Goal: Task Accomplishment & Management: Complete application form

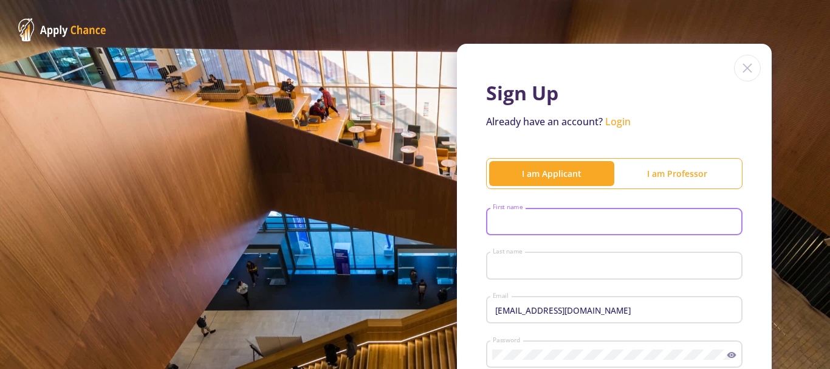
type input "zahra"
type input "khazaie"
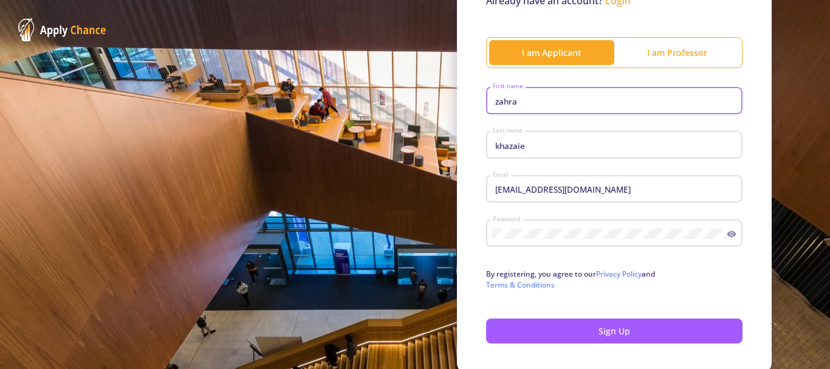
scroll to position [122, 0]
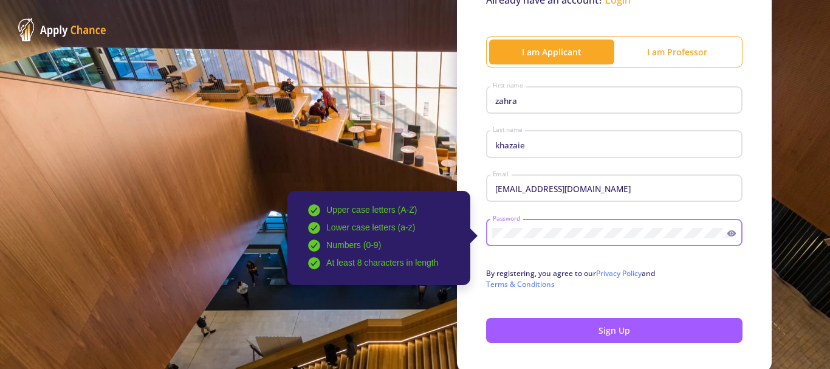
click at [727, 231] on icon at bounding box center [732, 233] width 10 height 10
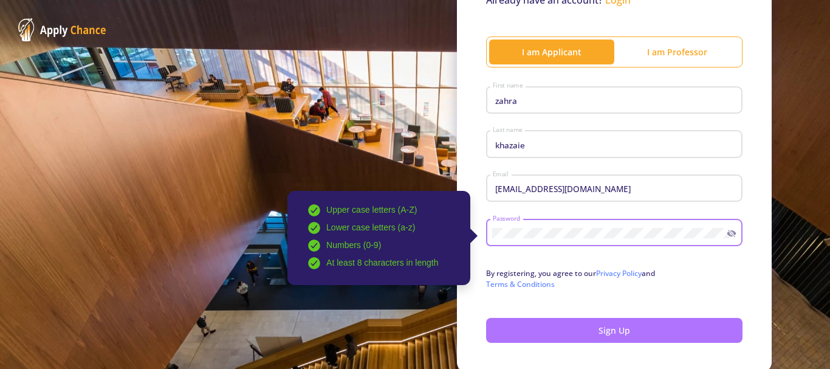
click at [584, 328] on button "Sign Up" at bounding box center [614, 330] width 256 height 25
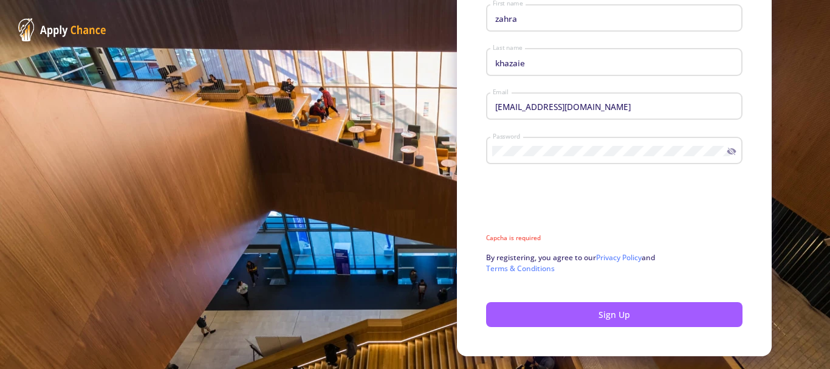
scroll to position [235, 0]
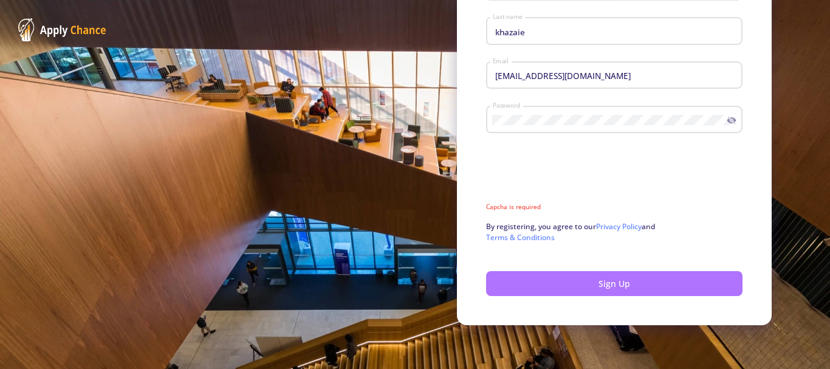
click at [541, 283] on button "Sign Up" at bounding box center [614, 283] width 256 height 25
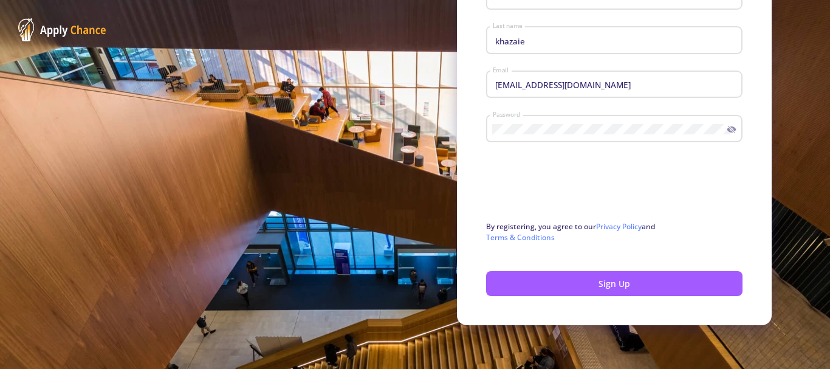
scroll to position [225, 0]
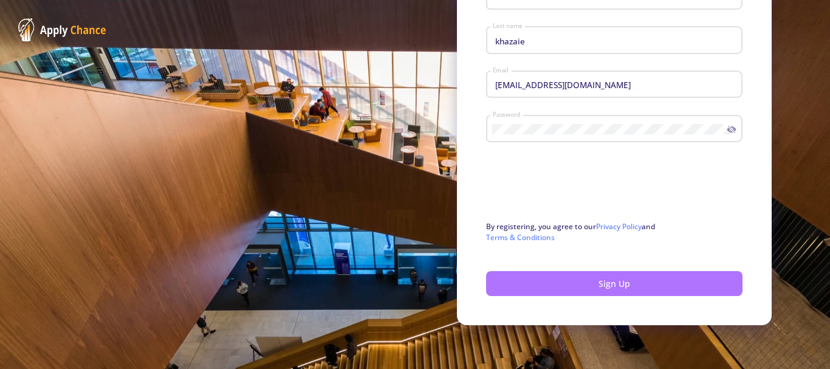
click at [561, 282] on button "Sign Up" at bounding box center [614, 283] width 256 height 25
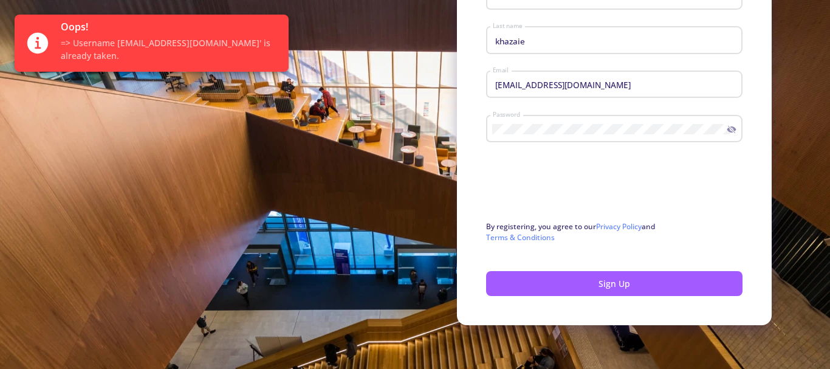
scroll to position [0, 0]
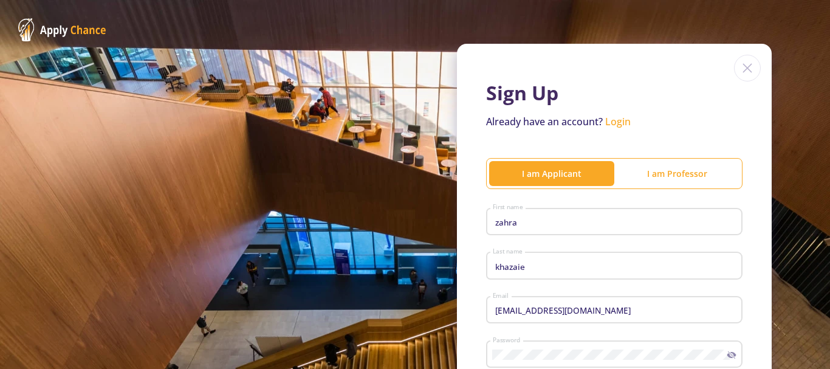
click at [606, 125] on link "Login" at bounding box center [618, 121] width 26 height 13
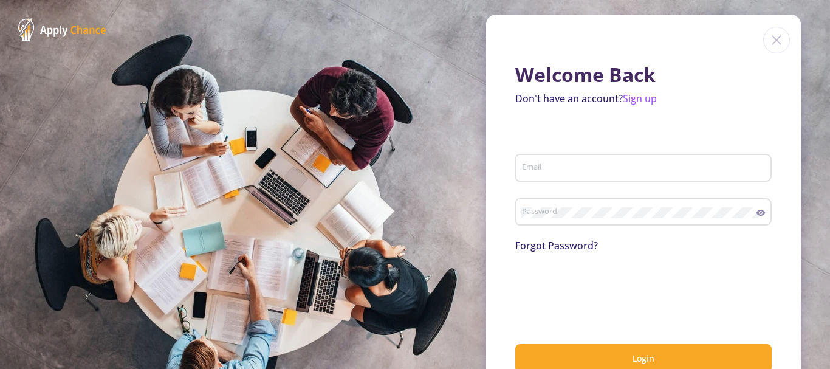
type input "[EMAIL_ADDRESS][DOMAIN_NAME]"
click at [580, 173] on input "[EMAIL_ADDRESS][DOMAIN_NAME]" at bounding box center [645, 168] width 248 height 11
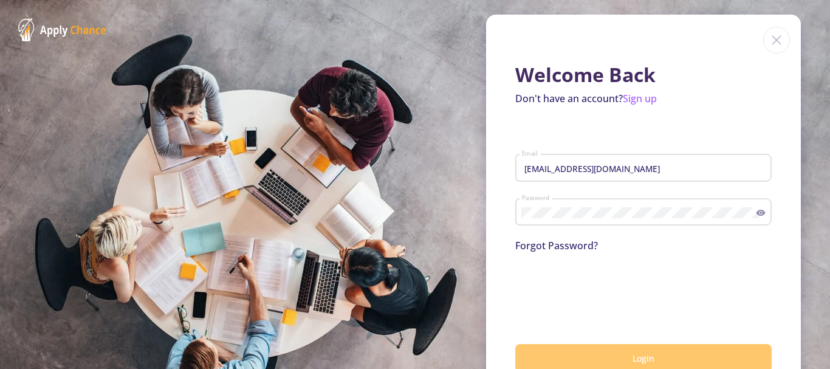
click at [563, 351] on button "Login" at bounding box center [643, 358] width 256 height 29
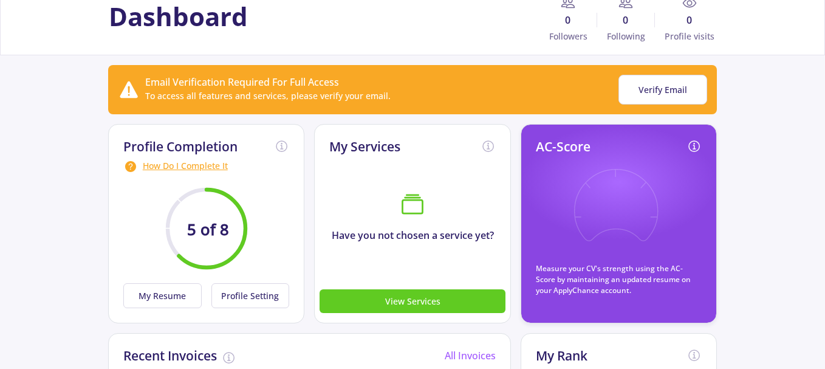
click at [618, 252] on icon at bounding box center [615, 213] width 89 height 89
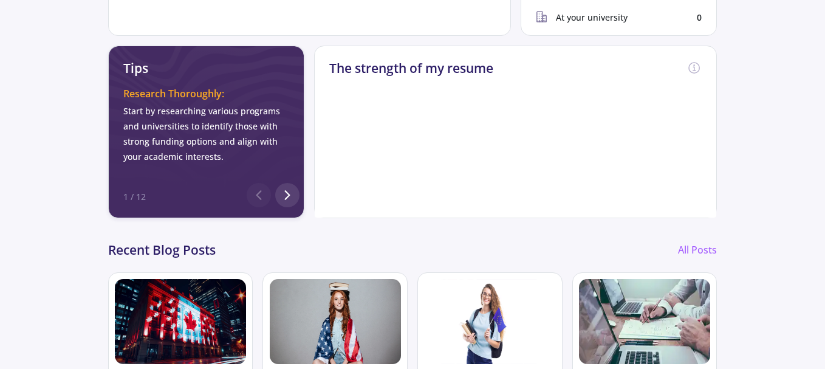
scroll to position [547, 0]
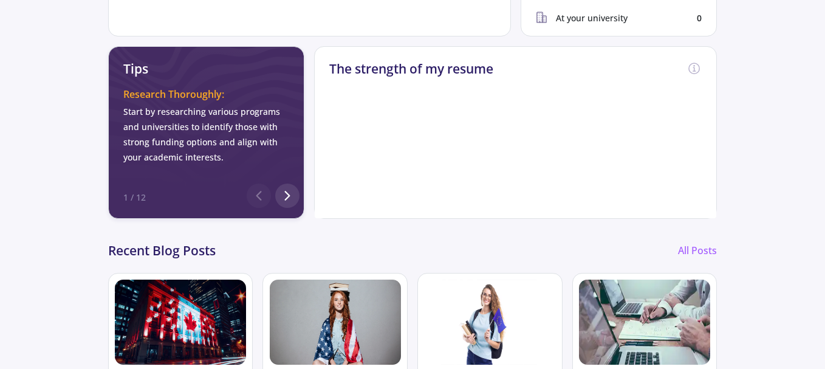
click at [419, 71] on h2 "The strength of my resume" at bounding box center [411, 68] width 164 height 15
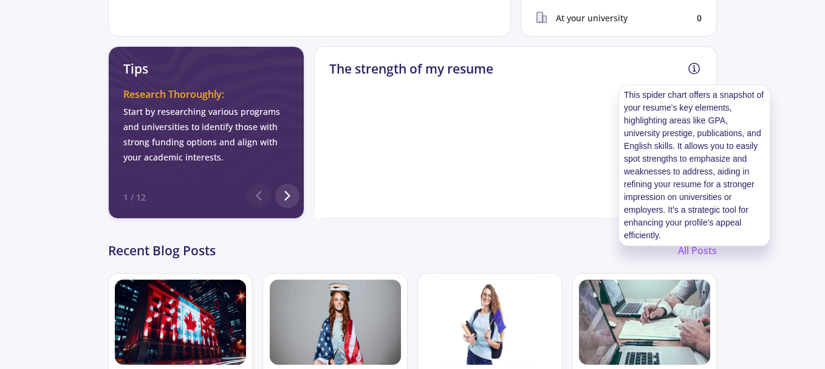
click at [691, 66] on icon at bounding box center [694, 68] width 15 height 15
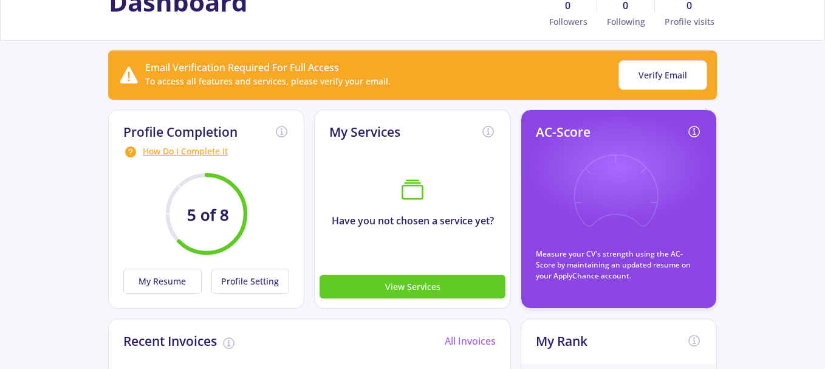
scroll to position [61, 0]
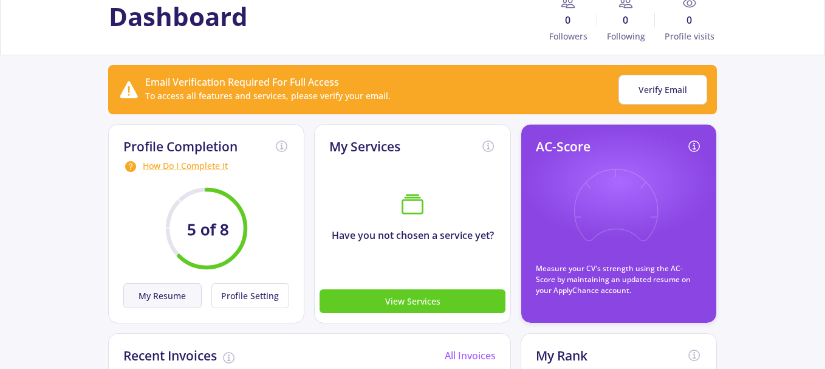
click at [182, 297] on button "My Resume" at bounding box center [162, 295] width 78 height 25
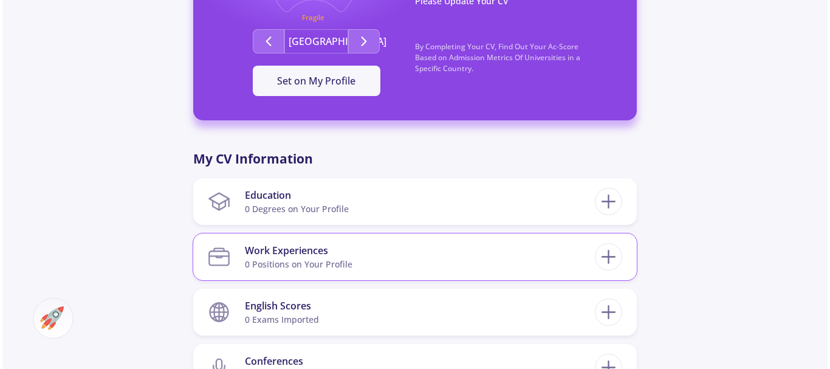
scroll to position [480, 0]
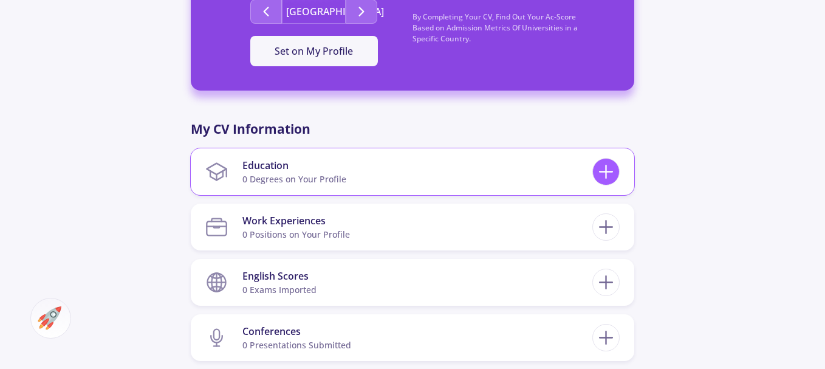
click at [612, 174] on icon at bounding box center [606, 171] width 22 height 22
checkbox input "false"
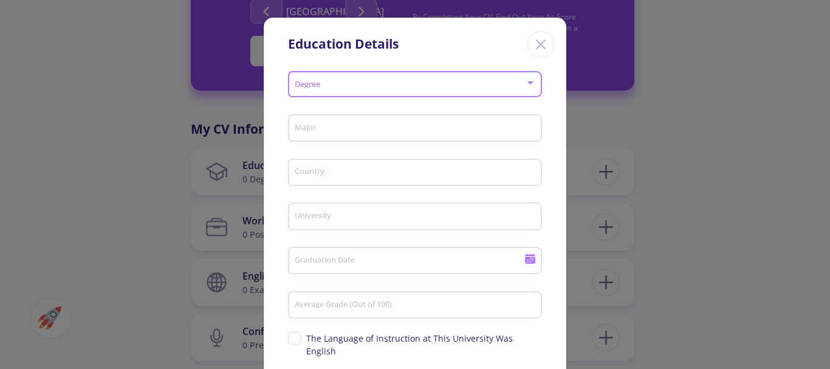
click at [358, 88] on span at bounding box center [411, 84] width 228 height 9
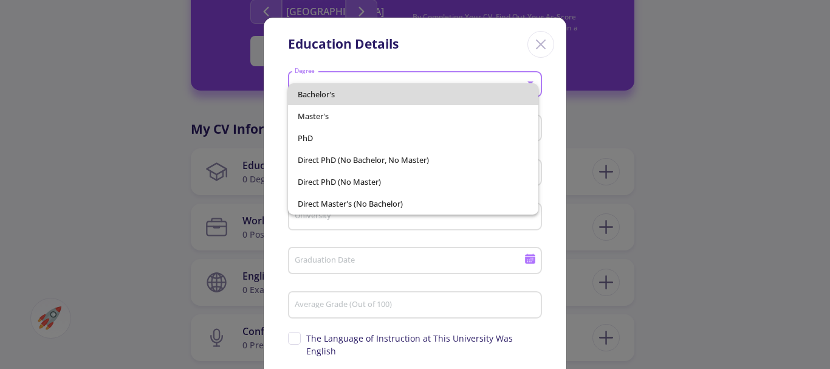
click at [360, 97] on span "Bachelor's" at bounding box center [413, 94] width 231 height 22
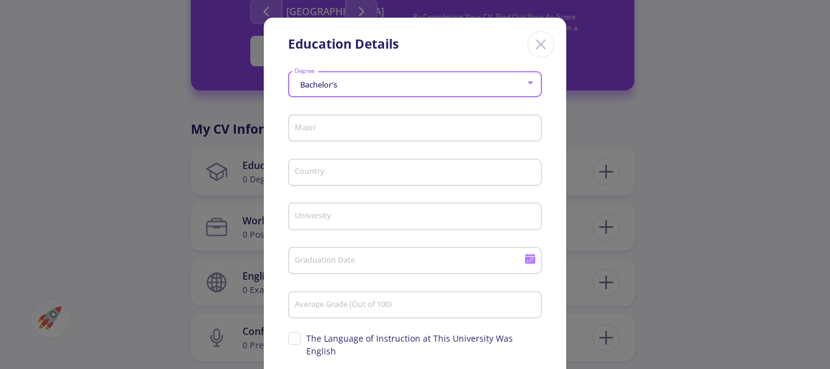
click at [354, 128] on input "Major" at bounding box center [416, 128] width 245 height 11
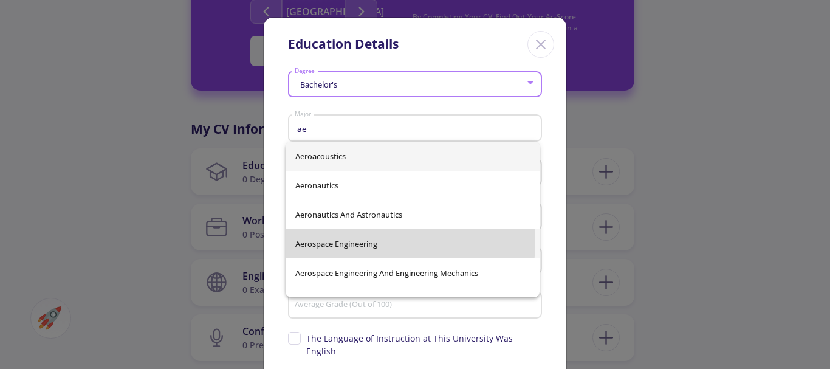
click at [331, 241] on span "Aerospace Engineering" at bounding box center [412, 243] width 235 height 29
type input "Aerospace Engineering"
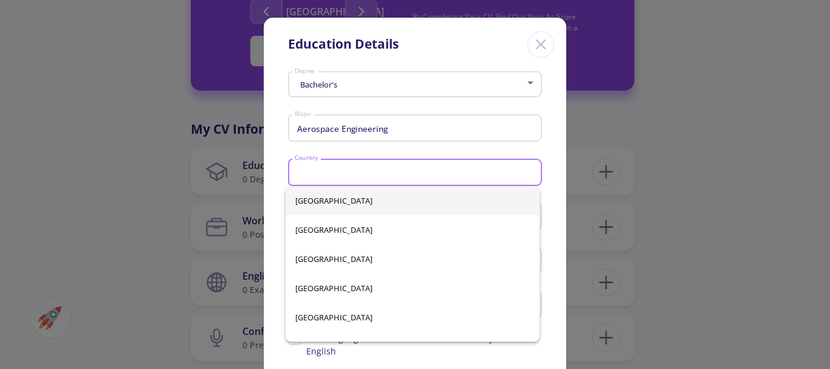
click at [324, 175] on input "Country" at bounding box center [416, 173] width 245 height 11
click at [324, 225] on span "[GEOGRAPHIC_DATA]" at bounding box center [412, 229] width 235 height 29
type input "[GEOGRAPHIC_DATA]"
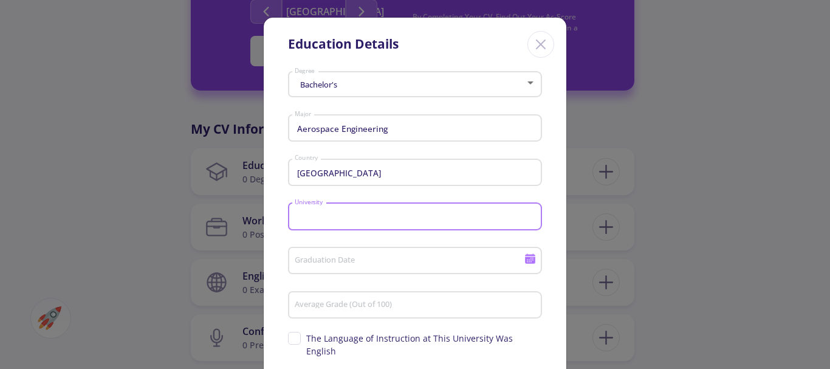
click at [322, 217] on input "University" at bounding box center [416, 216] width 245 height 11
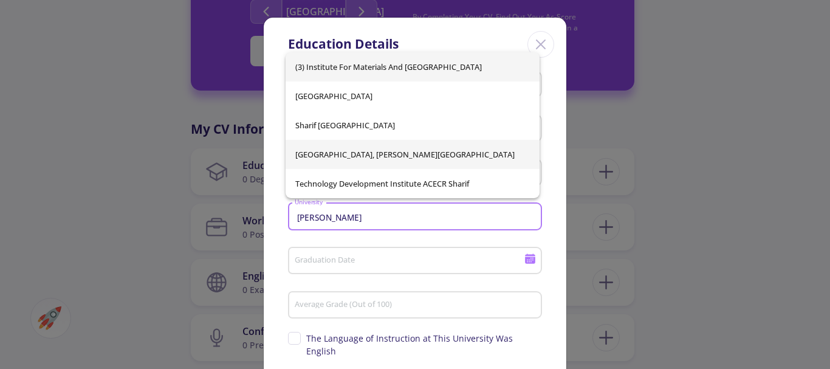
click at [358, 154] on span "[GEOGRAPHIC_DATA], [PERSON_NAME][GEOGRAPHIC_DATA]" at bounding box center [412, 154] width 235 height 29
type input "[GEOGRAPHIC_DATA], [PERSON_NAME][GEOGRAPHIC_DATA]"
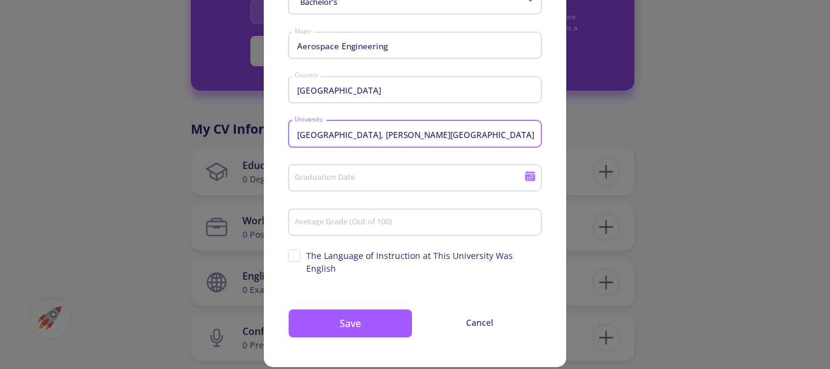
scroll to position [86, 0]
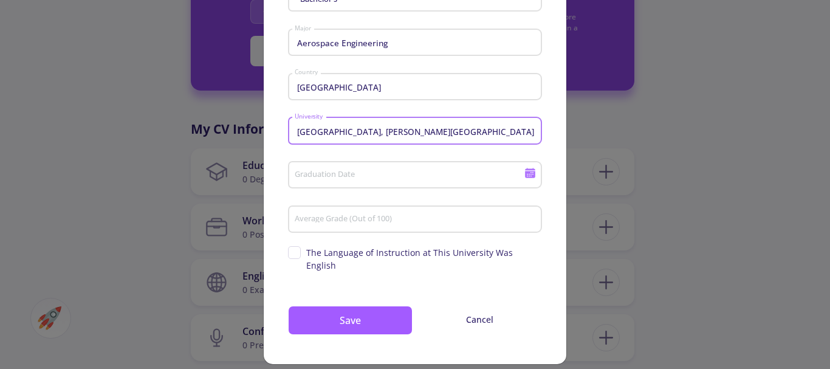
click at [295, 252] on span "The Language of Instruction at This University Was English" at bounding box center [415, 259] width 254 height 26
click at [295, 252] on input "The Language of Instruction at This University Was English" at bounding box center [292, 250] width 8 height 8
checkbox input "true"
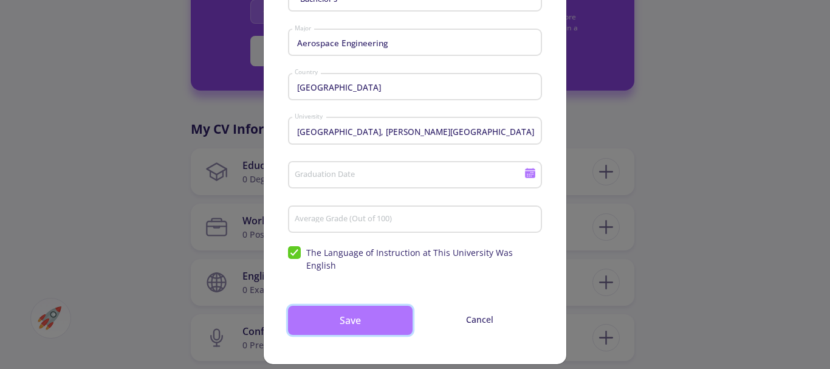
click at [394, 310] on button "Save" at bounding box center [350, 320] width 125 height 29
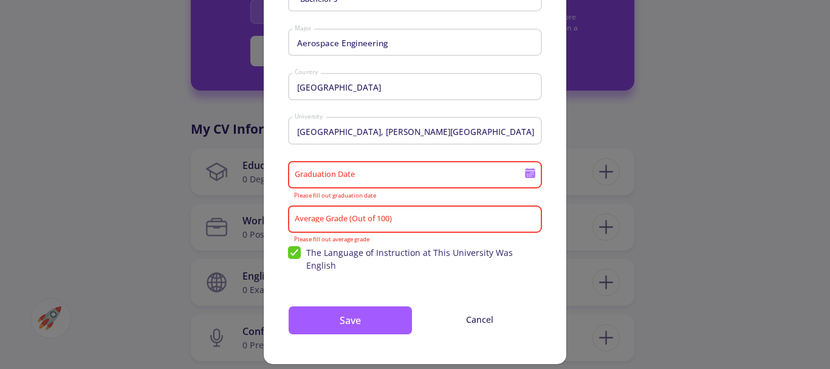
click at [352, 180] on input "Graduation Date" at bounding box center [411, 175] width 234 height 11
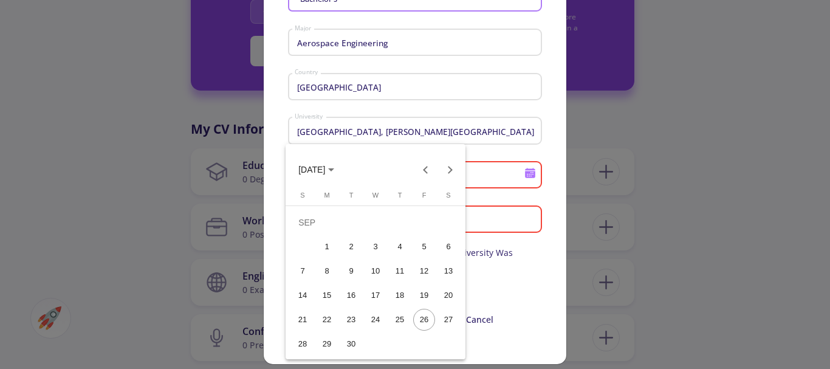
scroll to position [81, 0]
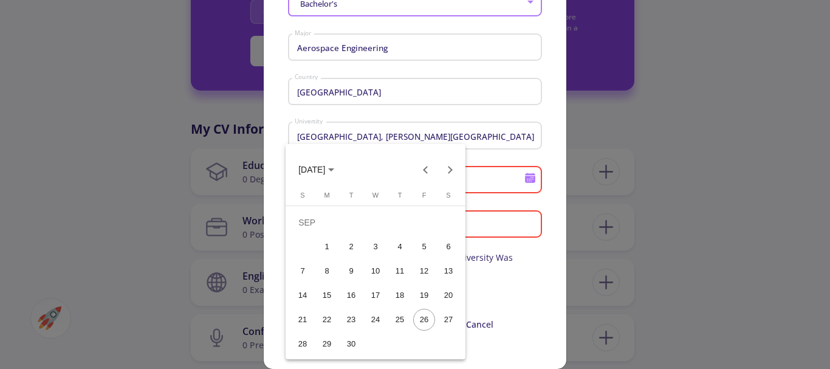
click at [403, 293] on div "18" at bounding box center [400, 295] width 22 height 22
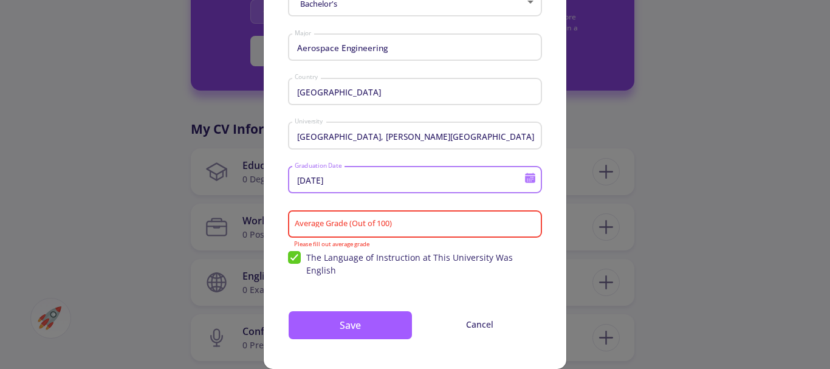
click at [335, 181] on input "[DATE]" at bounding box center [411, 180] width 234 height 11
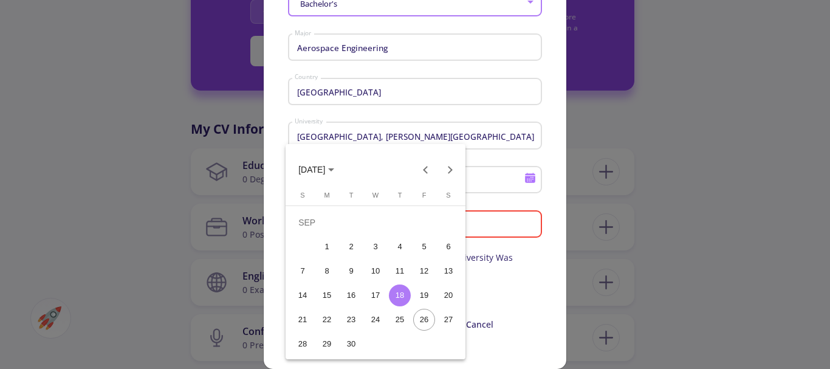
click at [334, 167] on span "[DATE]" at bounding box center [316, 169] width 36 height 10
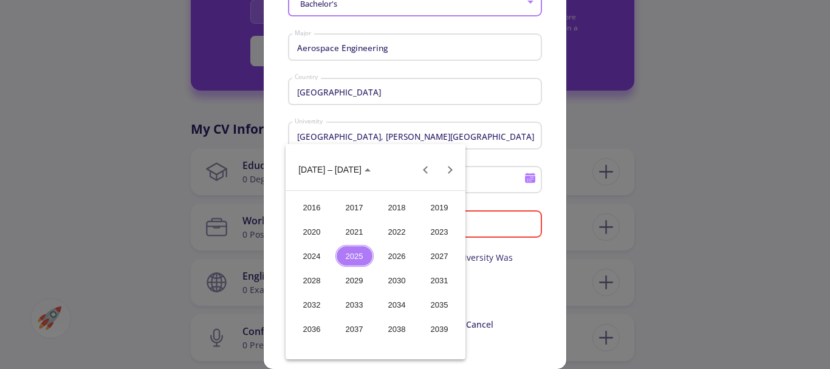
click at [364, 252] on div "2025" at bounding box center [354, 256] width 38 height 22
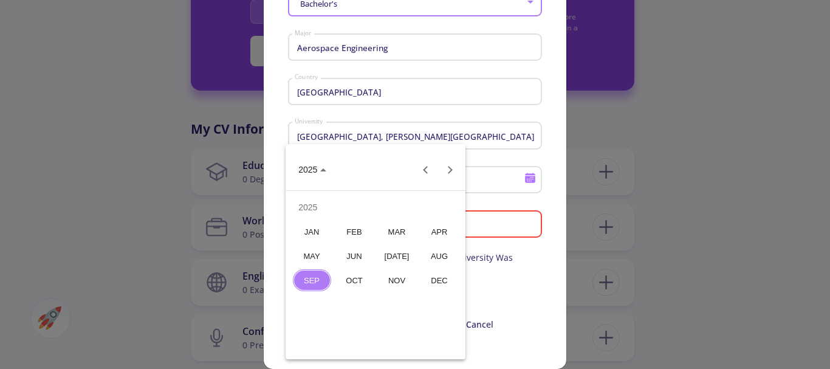
click at [362, 233] on div "FEB" at bounding box center [354, 232] width 38 height 22
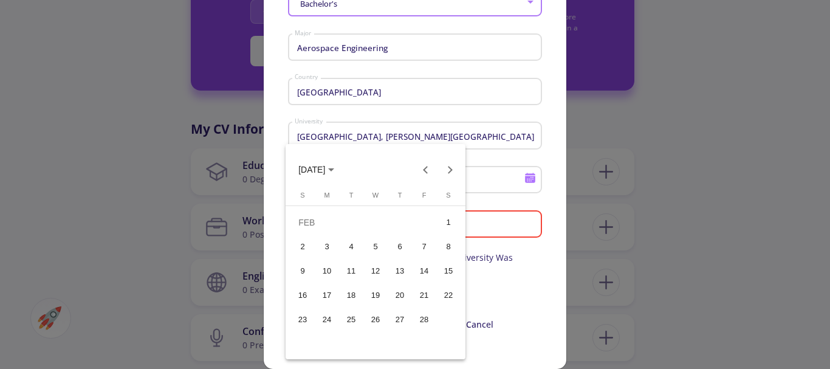
click at [352, 296] on div "18" at bounding box center [351, 295] width 22 height 22
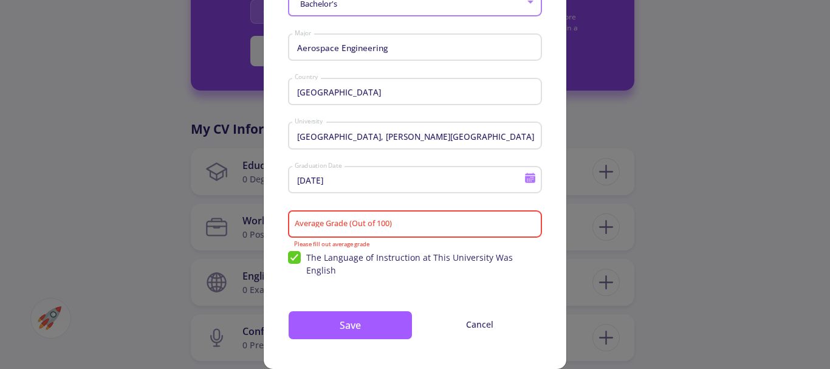
type input "[DATE]"
click at [359, 223] on input "Average Grade (Out of 100)" at bounding box center [416, 224] width 245 height 11
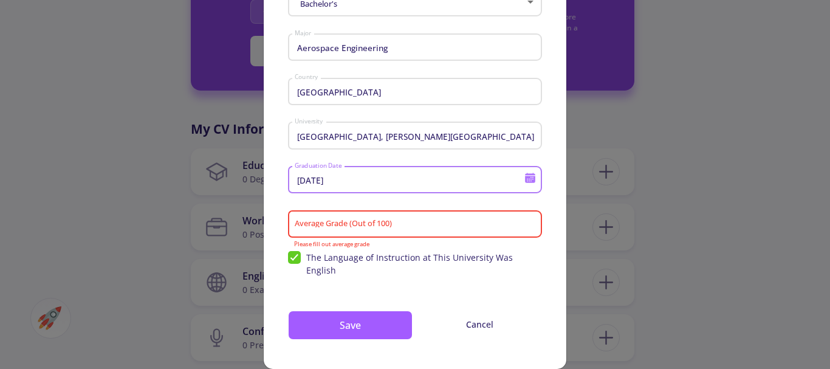
click at [393, 175] on input "[DATE]" at bounding box center [411, 180] width 234 height 11
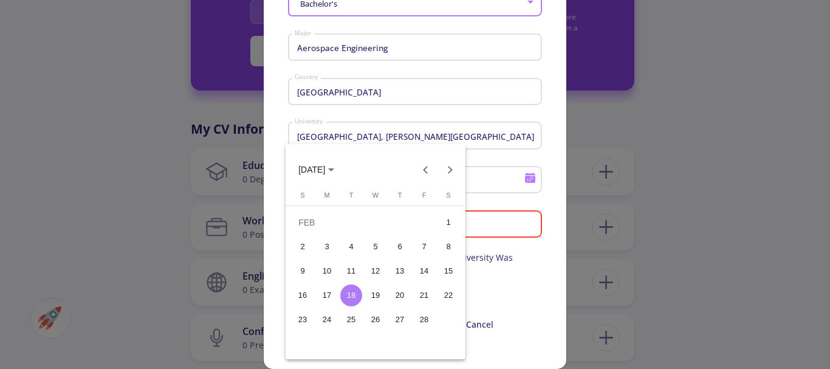
click at [491, 170] on div at bounding box center [415, 184] width 830 height 369
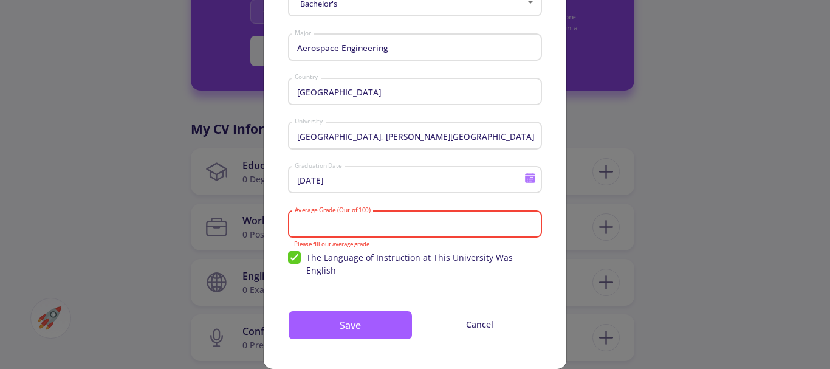
drag, startPoint x: 391, startPoint y: 224, endPoint x: 315, endPoint y: 224, distance: 76.5
click at [315, 224] on input "Average Grade (Out of 100)" at bounding box center [416, 224] width 245 height 11
click at [344, 176] on input "[DATE]" at bounding box center [411, 180] width 234 height 11
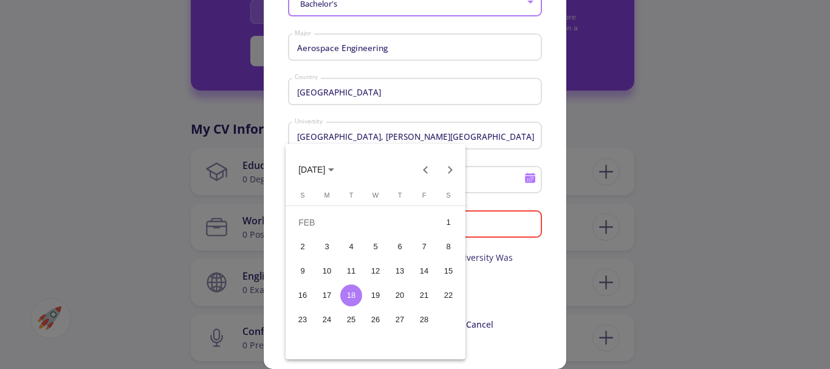
click at [437, 134] on div at bounding box center [415, 184] width 830 height 369
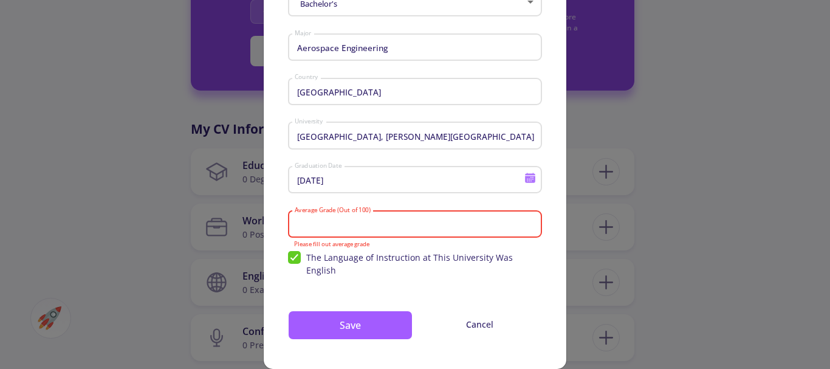
click at [318, 222] on input "Average Grade (Out of 100)" at bounding box center [416, 224] width 245 height 11
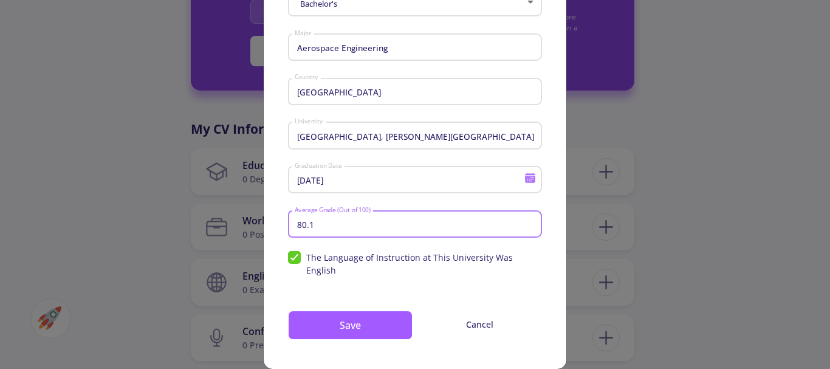
click at [341, 224] on input "80.1" at bounding box center [416, 224] width 245 height 11
type input "80.1"
click at [359, 310] on button "Save" at bounding box center [350, 324] width 125 height 29
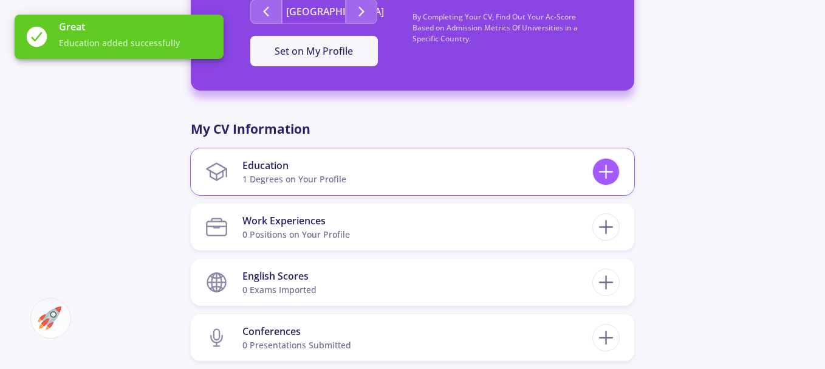
click at [606, 167] on line at bounding box center [606, 171] width 0 height 13
checkbox input "false"
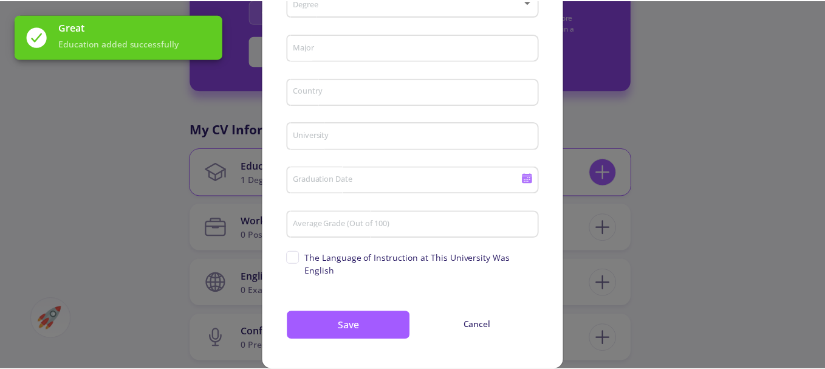
scroll to position [0, 0]
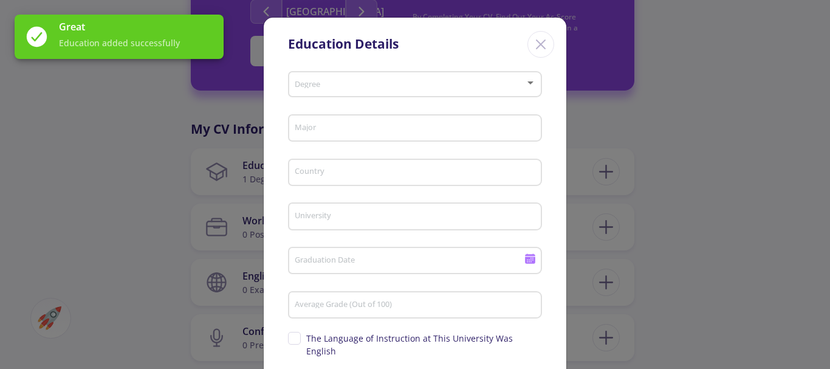
click at [346, 75] on div "Degree" at bounding box center [415, 82] width 242 height 30
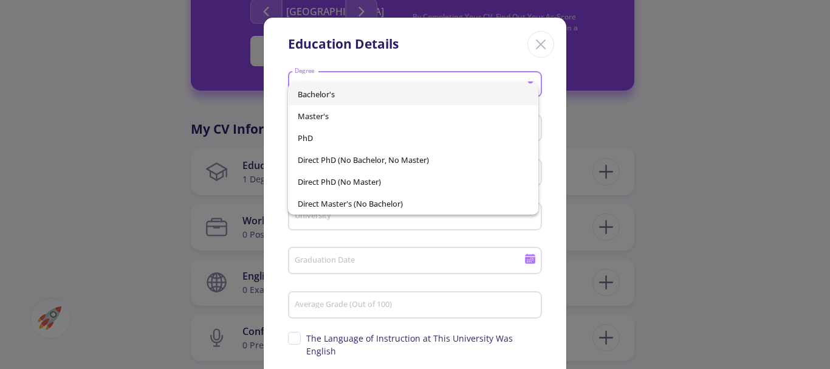
click at [748, 182] on div at bounding box center [415, 184] width 830 height 369
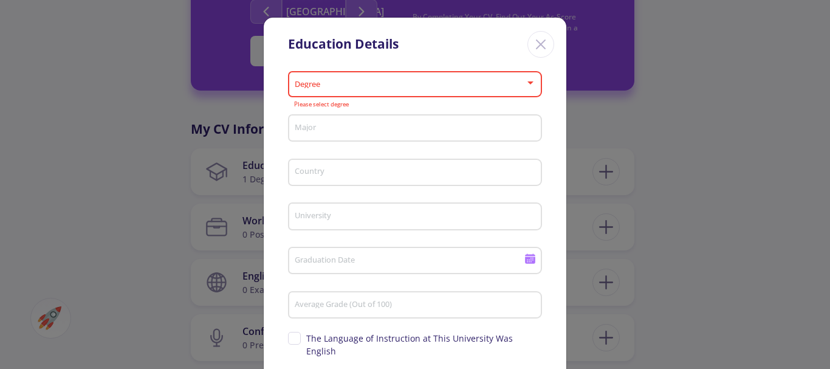
click at [538, 45] on line "Close" at bounding box center [540, 44] width 9 height 9
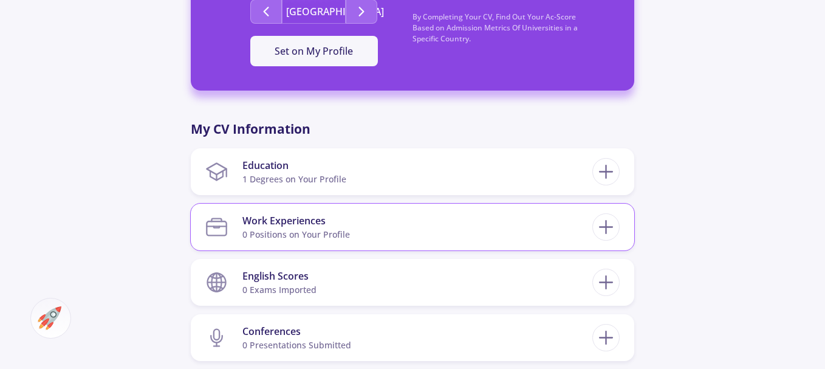
click at [488, 219] on section "Work Experiences 0 Positions on Your Profile" at bounding box center [398, 226] width 387 height 37
click at [610, 232] on icon at bounding box center [606, 227] width 22 height 22
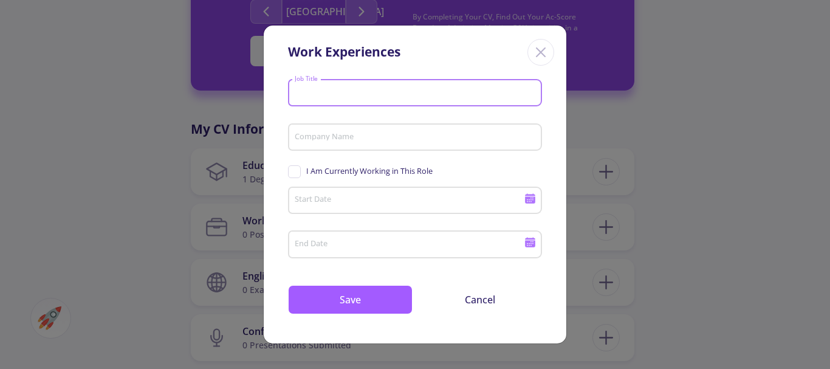
click at [400, 92] on input "Job Title" at bounding box center [416, 93] width 245 height 11
click at [543, 53] on line "Close" at bounding box center [540, 52] width 9 height 9
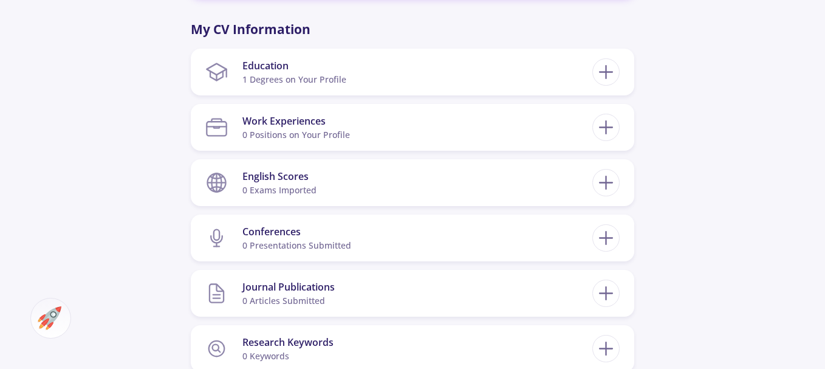
scroll to position [601, 0]
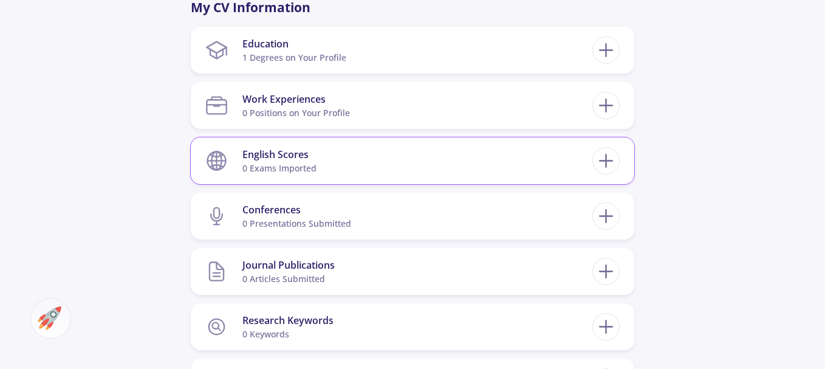
click at [621, 155] on div "English Scores 0 exams imported" at bounding box center [413, 160] width 444 height 47
click at [605, 161] on line at bounding box center [606, 161] width 13 height 0
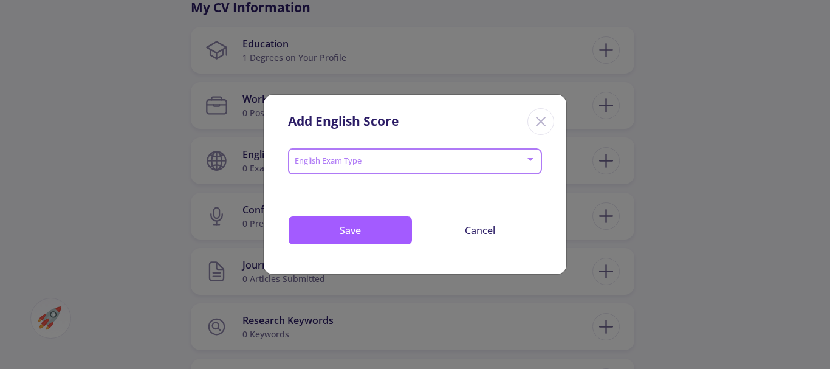
click at [331, 157] on span at bounding box center [411, 161] width 228 height 9
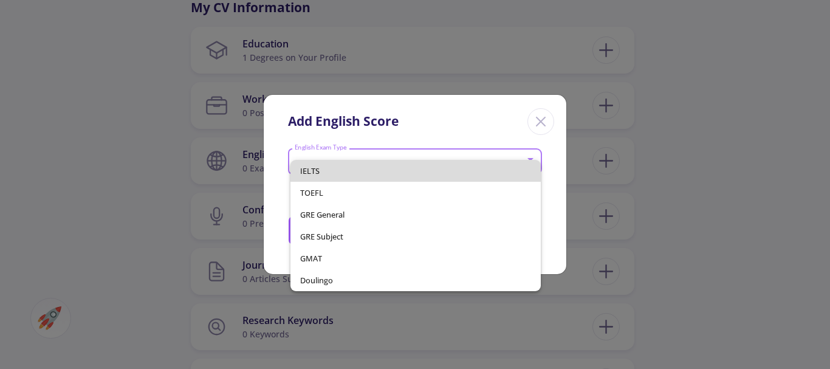
click at [328, 172] on span "IELTS" at bounding box center [415, 171] width 231 height 22
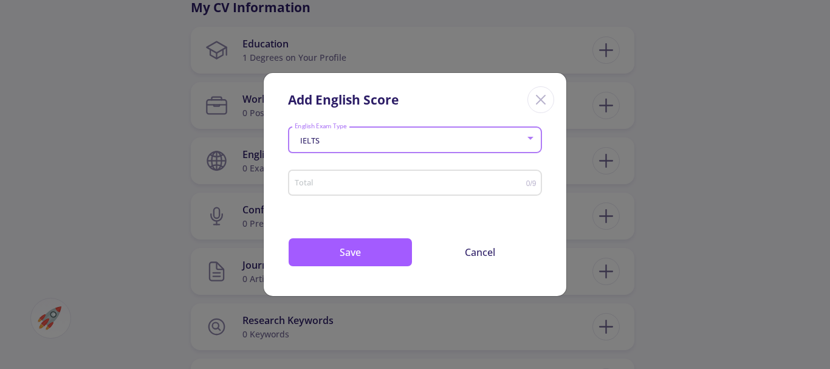
click at [326, 187] on input "Total" at bounding box center [410, 183] width 232 height 9
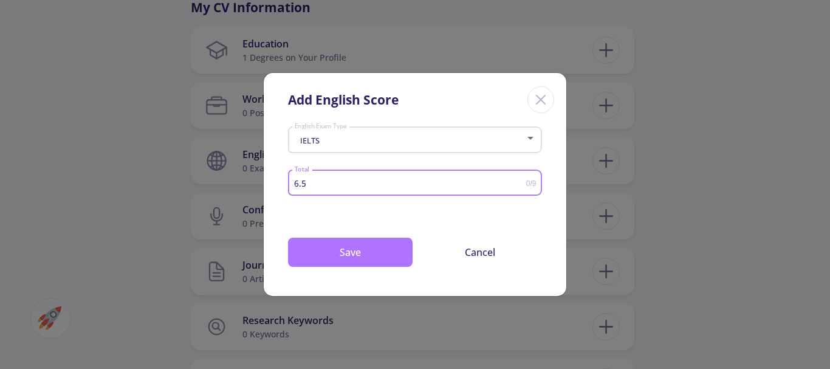
type input "6.5"
click at [341, 265] on button "Save" at bounding box center [350, 252] width 125 height 29
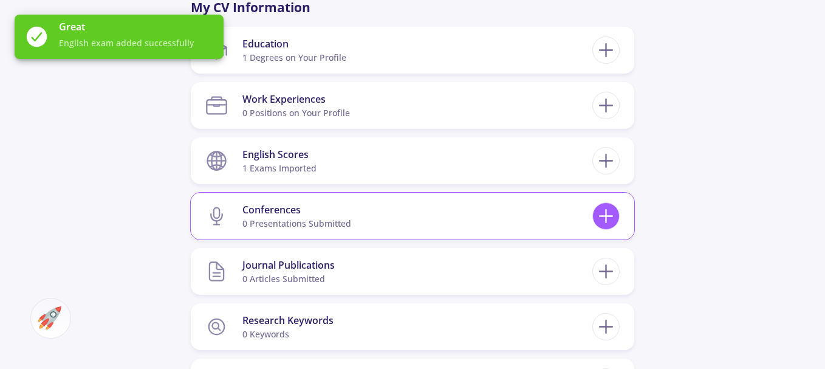
click at [606, 225] on icon at bounding box center [606, 216] width 22 height 22
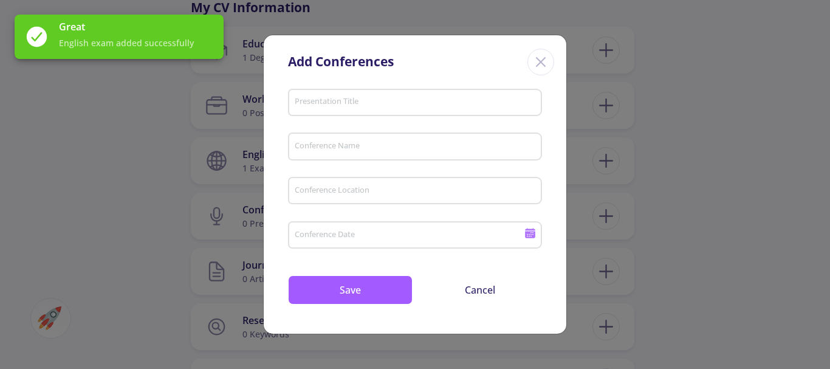
click at [400, 101] on input "Presentation Title" at bounding box center [416, 103] width 245 height 11
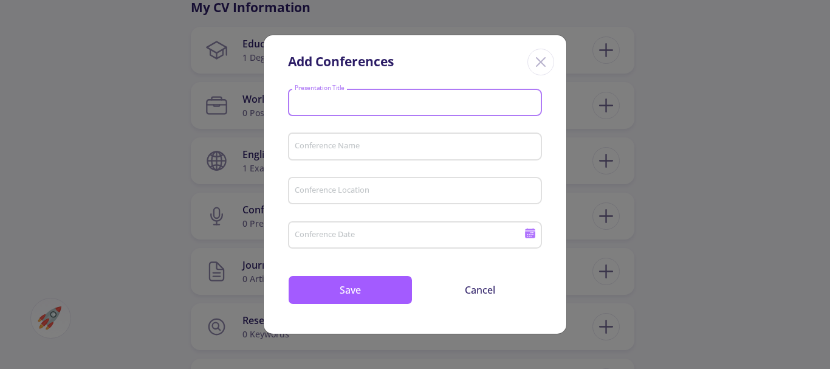
click at [348, 135] on div "Conference Name" at bounding box center [415, 144] width 242 height 32
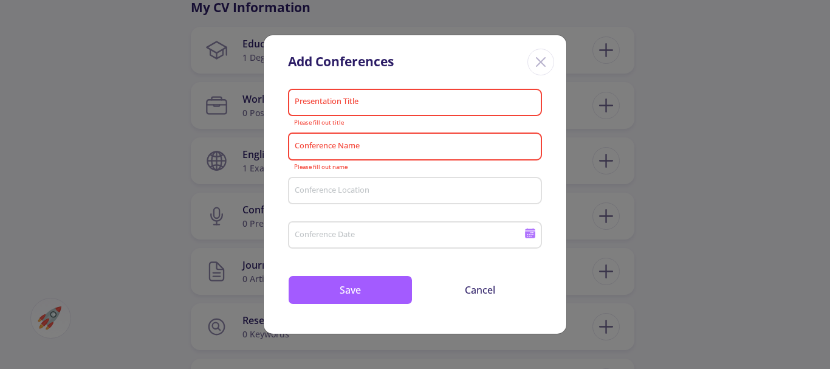
click at [348, 137] on div "Conference Name" at bounding box center [415, 144] width 242 height 32
click at [676, 248] on div "Add Conferences Presentation Title Please fill out title Conference Name Please…" at bounding box center [415, 184] width 830 height 369
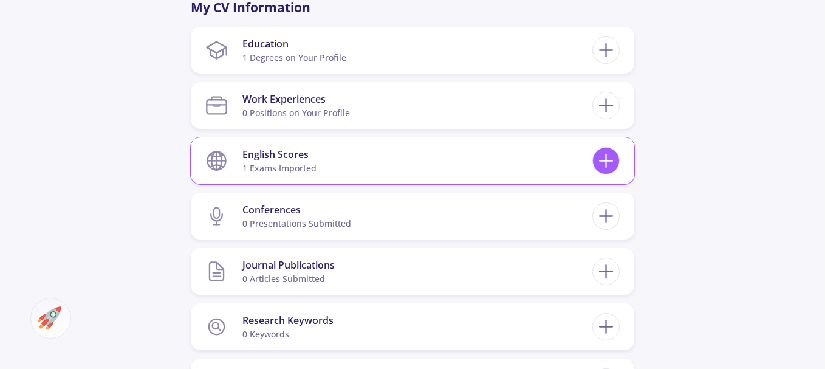
click at [608, 164] on icon at bounding box center [606, 160] width 22 height 22
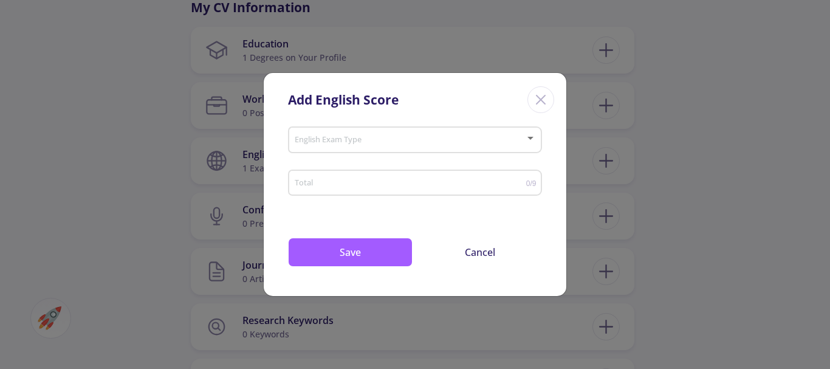
click at [330, 149] on div "English Exam Type" at bounding box center [415, 137] width 242 height 30
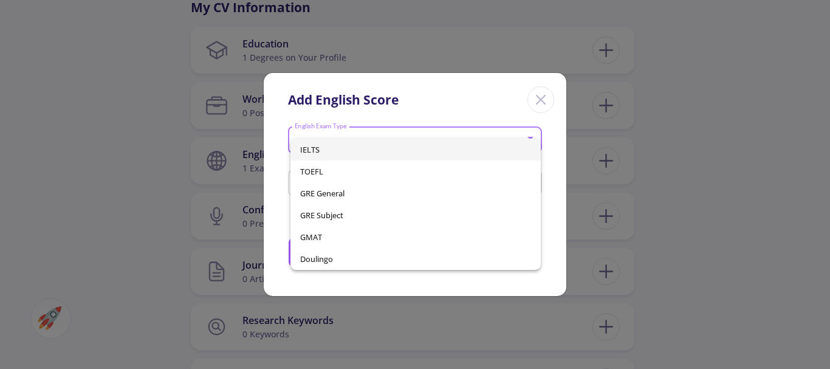
click at [327, 152] on span "IELTS" at bounding box center [415, 150] width 231 height 22
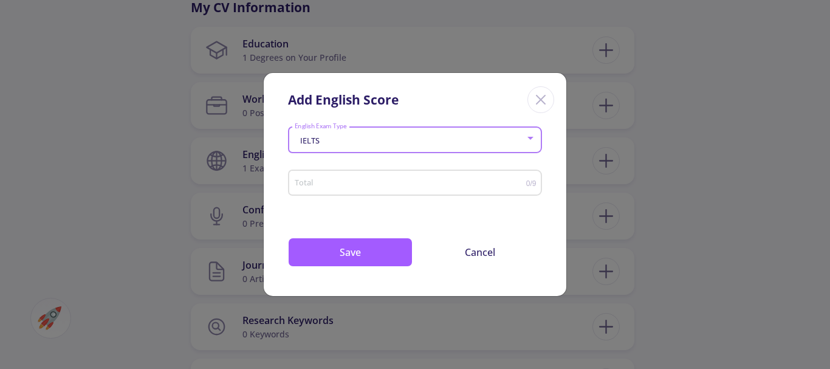
click at [327, 182] on input "Total" at bounding box center [410, 183] width 232 height 9
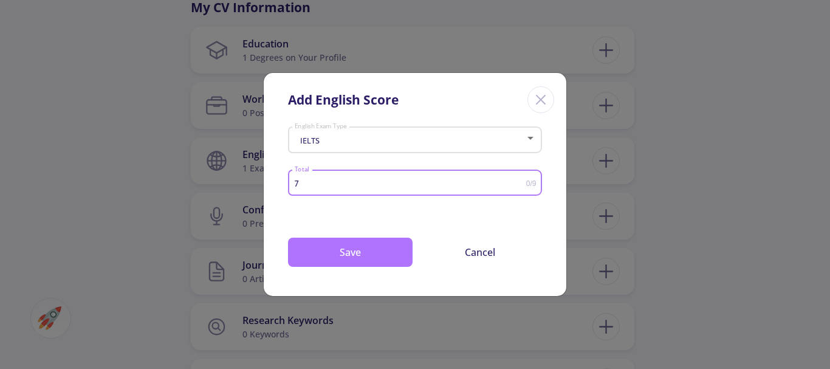
type input "7"
click at [346, 262] on button "Save" at bounding box center [350, 252] width 125 height 29
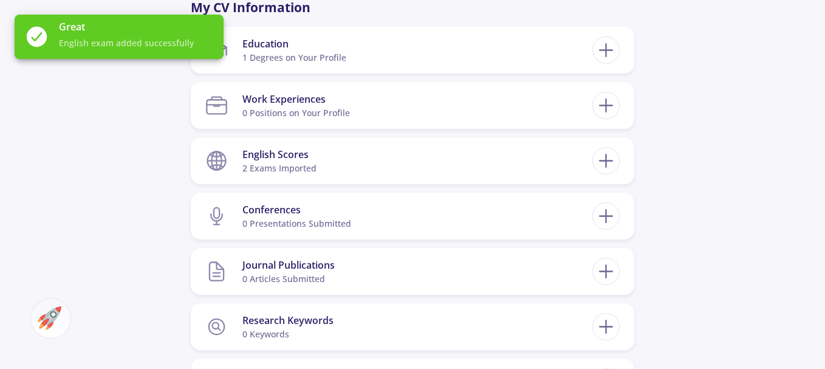
click at [690, 252] on div "[PERSON_NAME] Aerospace Engineering student (bachelor) Living in : [GEOGRAPHIC_…" at bounding box center [412, 43] width 825 height 1202
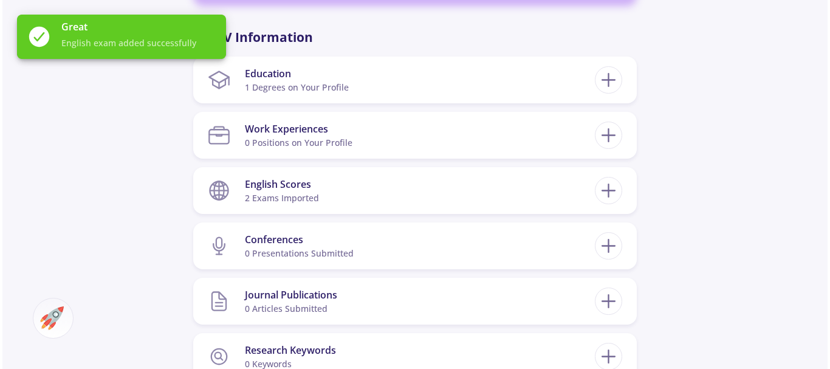
scroll to position [662, 0]
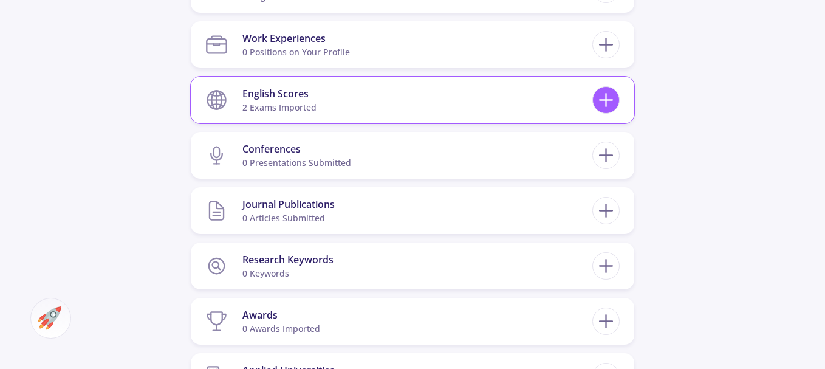
click at [609, 99] on icon at bounding box center [606, 100] width 22 height 22
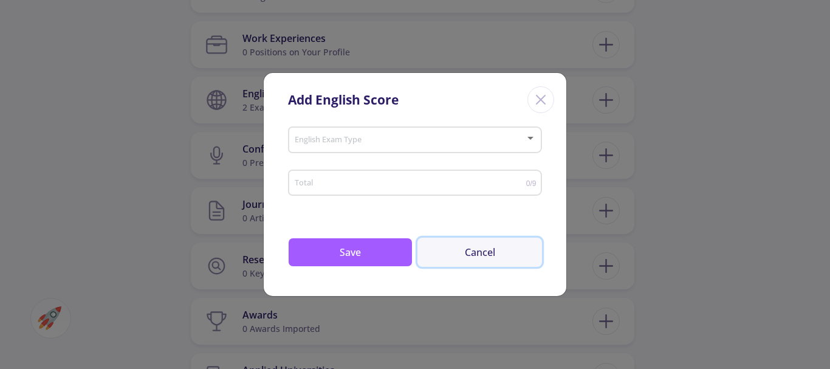
click at [481, 250] on button "Cancel" at bounding box center [479, 252] width 125 height 29
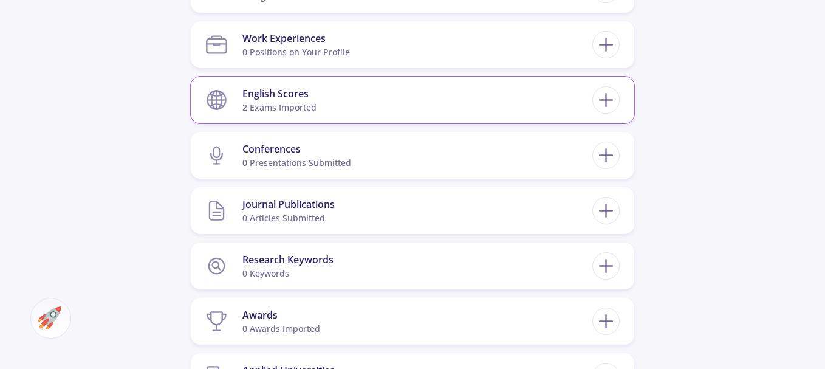
click at [213, 100] on line at bounding box center [216, 100] width 18 height 0
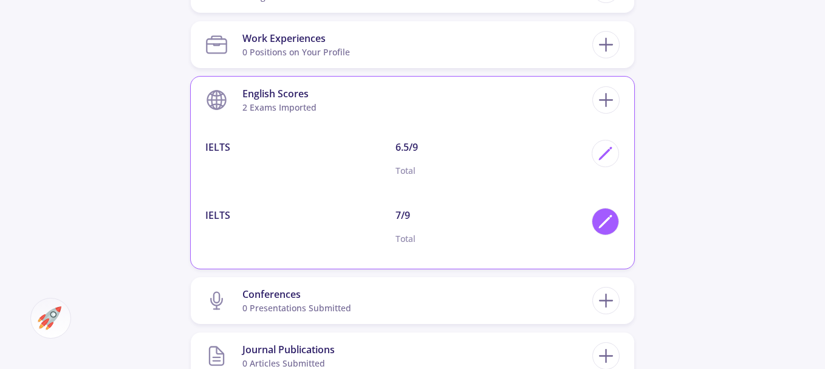
click at [603, 222] on icon at bounding box center [605, 221] width 16 height 16
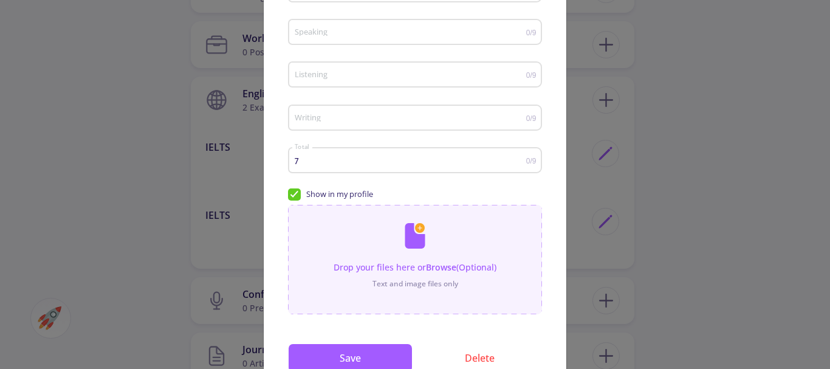
scroll to position [233, 0]
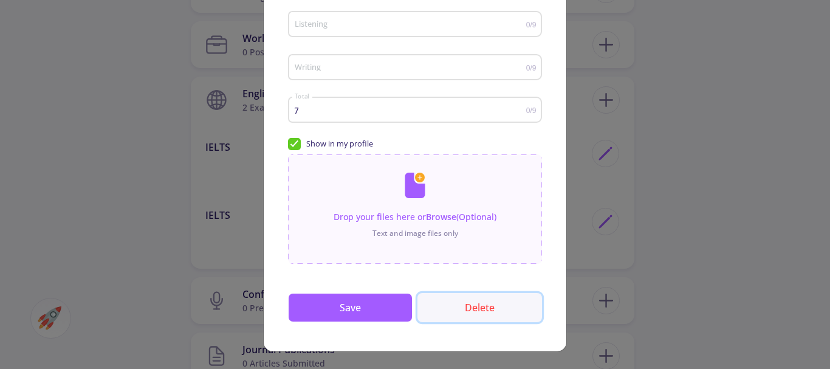
click at [470, 313] on button "Delete" at bounding box center [479, 307] width 125 height 29
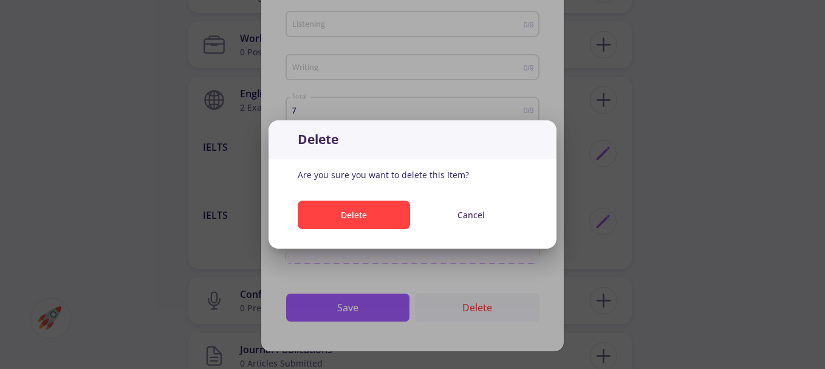
scroll to position [0, 0]
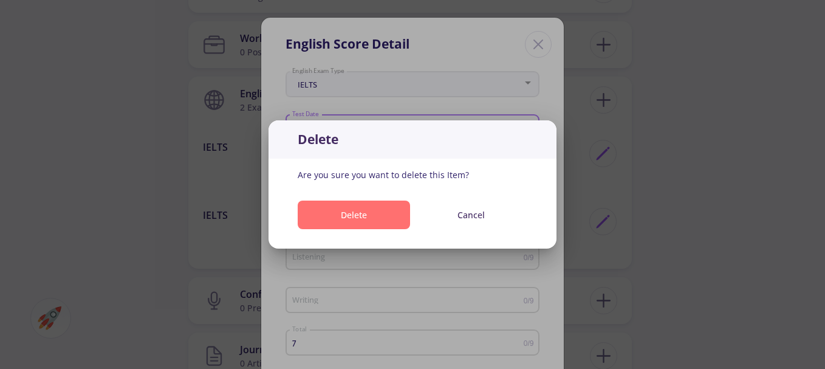
click at [379, 214] on button "Delete" at bounding box center [354, 214] width 112 height 29
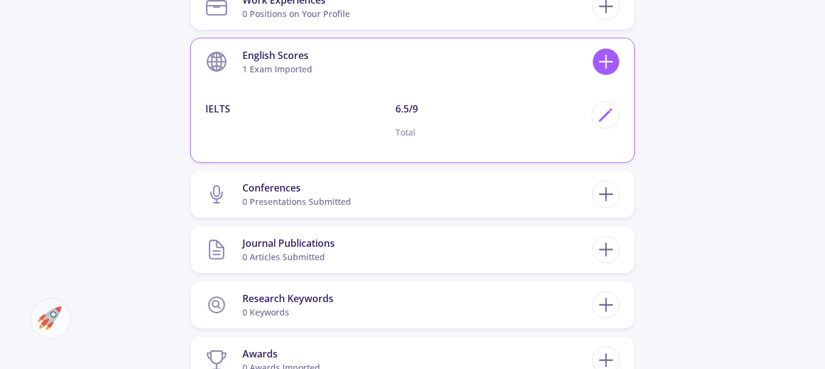
scroll to position [844, 0]
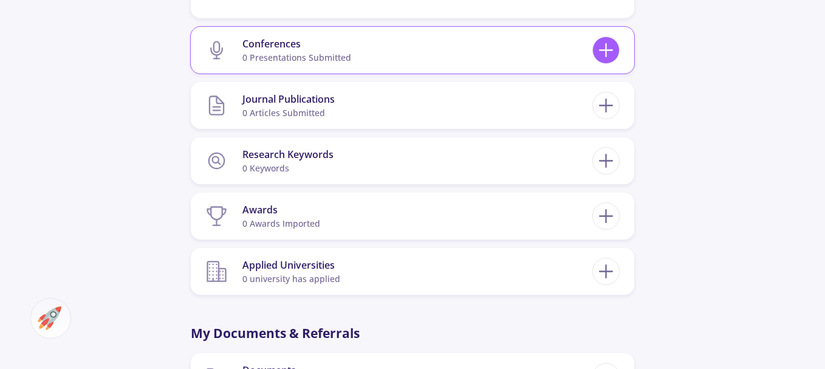
click at [609, 50] on line at bounding box center [606, 50] width 13 height 0
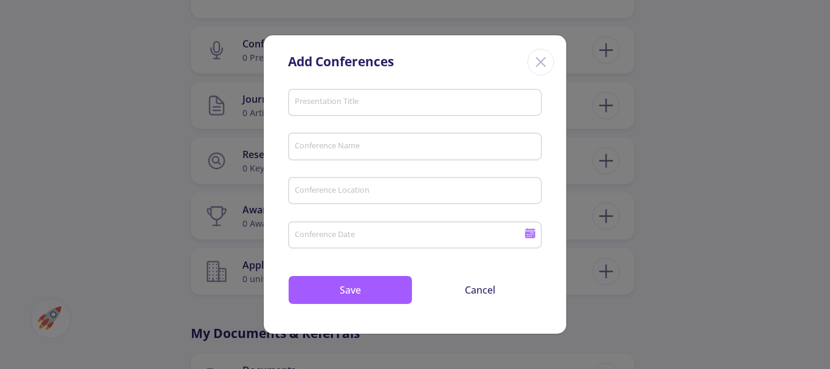
click at [351, 145] on input "Conference Name" at bounding box center [416, 147] width 245 height 11
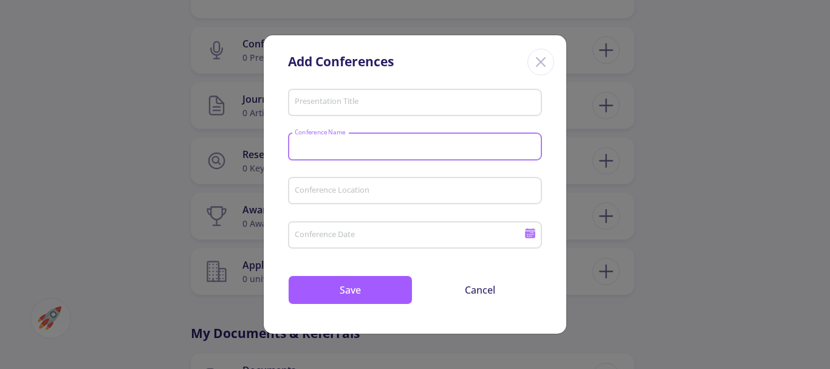
click at [341, 102] on input "Presentation Title" at bounding box center [416, 103] width 245 height 11
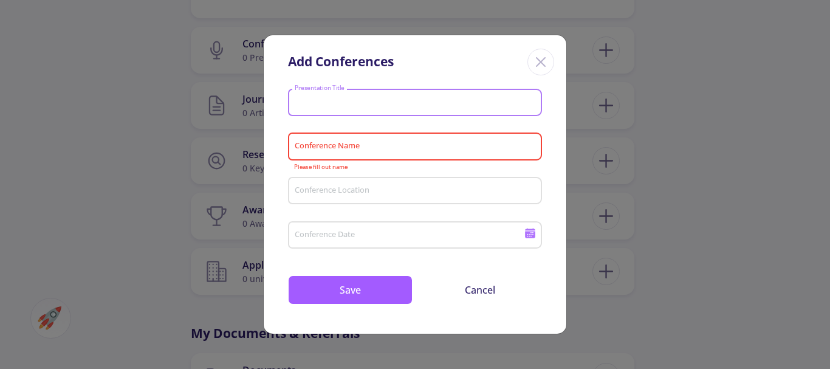
paste input "Conceptual Design of a Regional Turboprop Aircraft"
type input "Conceptual Design of a Regional Turboprop Aircraft"
click at [346, 148] on input "Conference Name" at bounding box center [416, 147] width 245 height 11
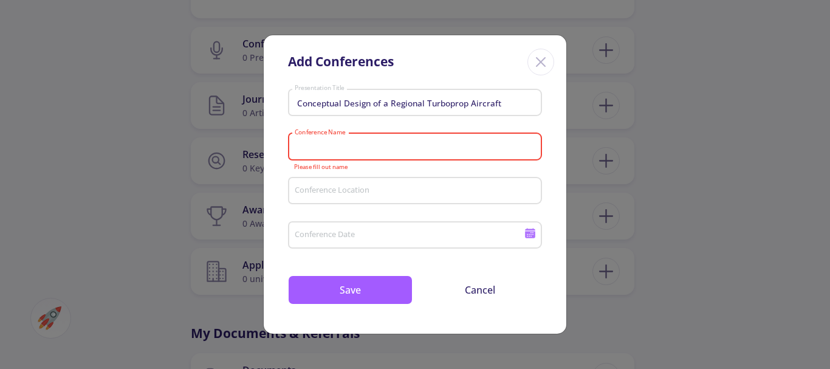
drag, startPoint x: 362, startPoint y: 140, endPoint x: 338, endPoint y: 149, distance: 25.7
click at [338, 149] on input "Conference Name" at bounding box center [416, 147] width 245 height 11
paste input "The 4th International Conferen"
type input "The 4th International Conferen"
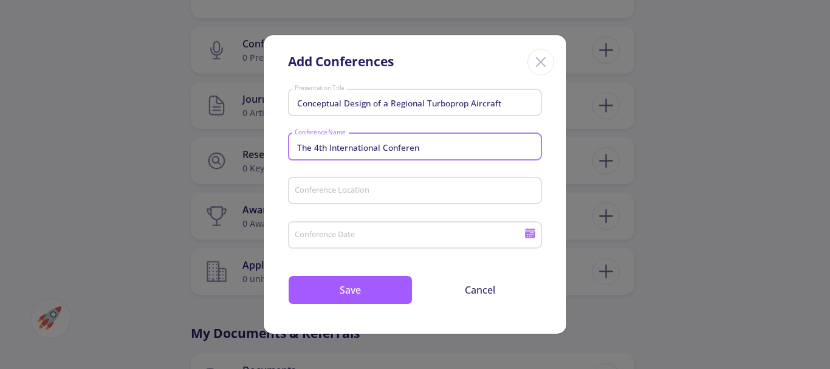
click at [423, 151] on input "The 4th International Conferen" at bounding box center [416, 147] width 245 height 11
click at [427, 147] on input "The 4th International Conferen" at bounding box center [416, 147] width 245 height 11
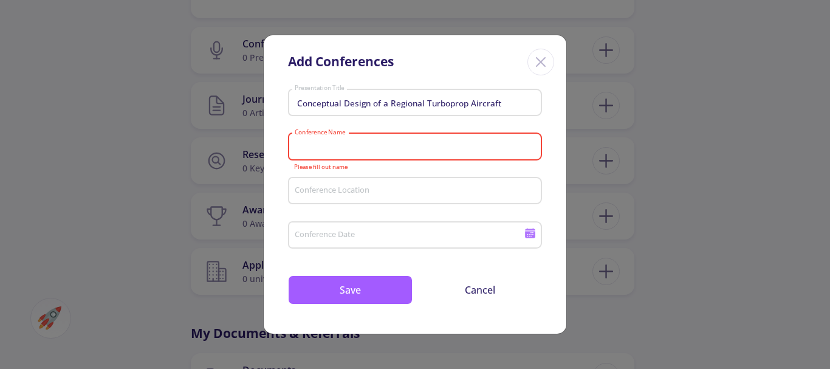
click at [313, 146] on input "Conference Name" at bounding box center [416, 147] width 245 height 11
paste input "The 4th International Conferen"
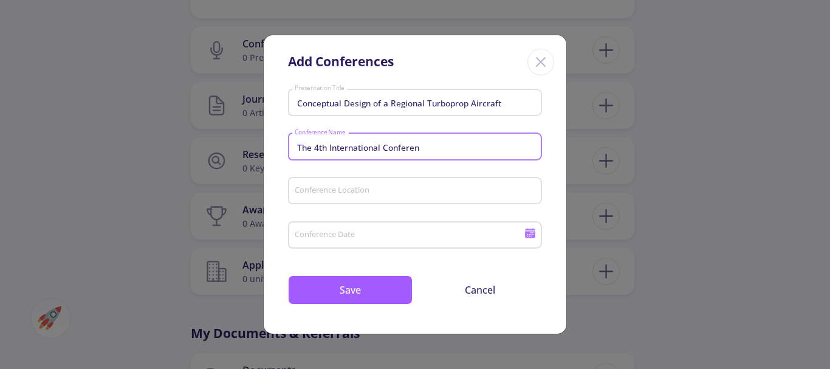
type input "The 4th International Conferen"
click at [337, 187] on input "Conference Location" at bounding box center [416, 191] width 245 height 11
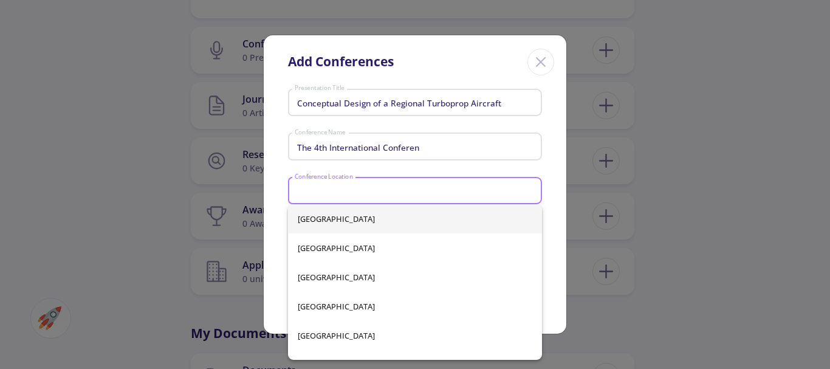
type input "ذ"
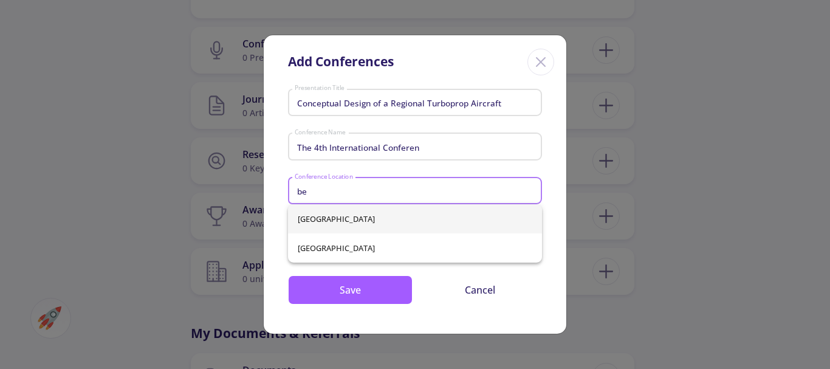
type input "b"
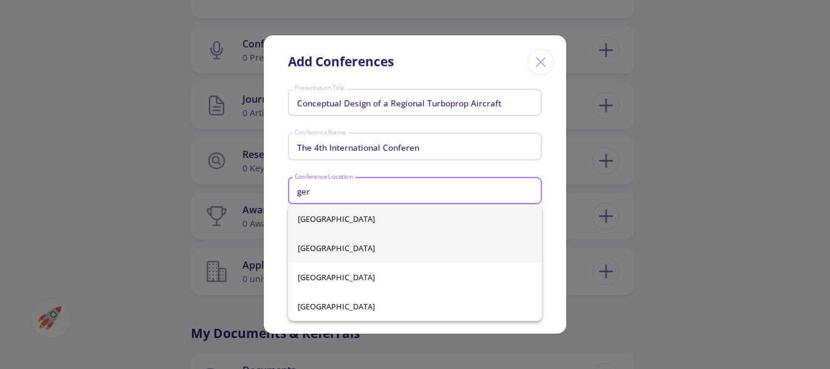
click at [335, 243] on span "[GEOGRAPHIC_DATA]" at bounding box center [415, 247] width 235 height 29
type input "[GEOGRAPHIC_DATA]"
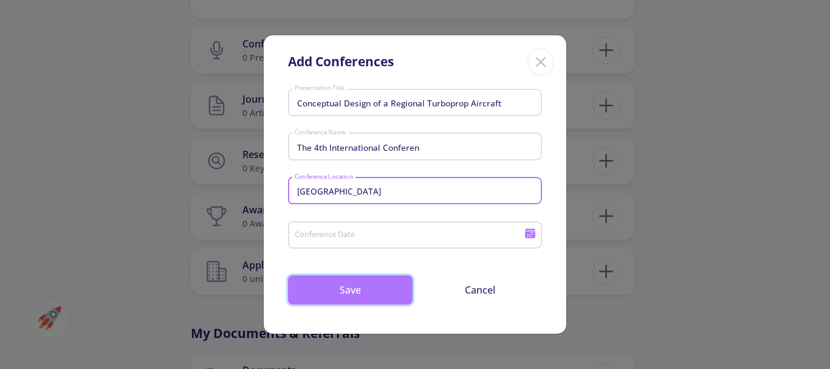
click at [396, 290] on button "Save" at bounding box center [350, 289] width 125 height 29
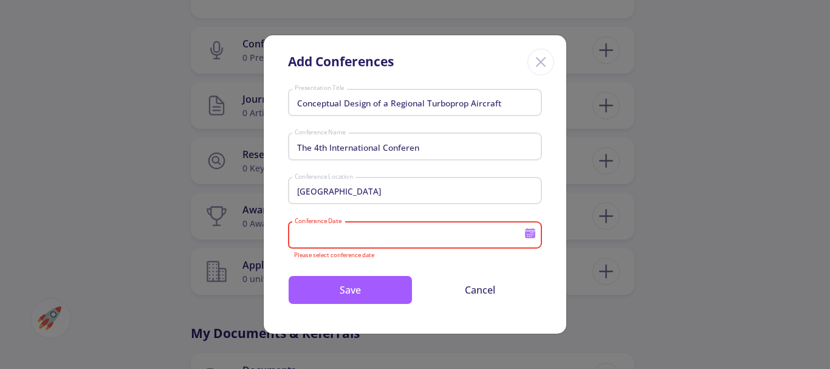
click at [330, 233] on input "Conference Date" at bounding box center [411, 235] width 234 height 11
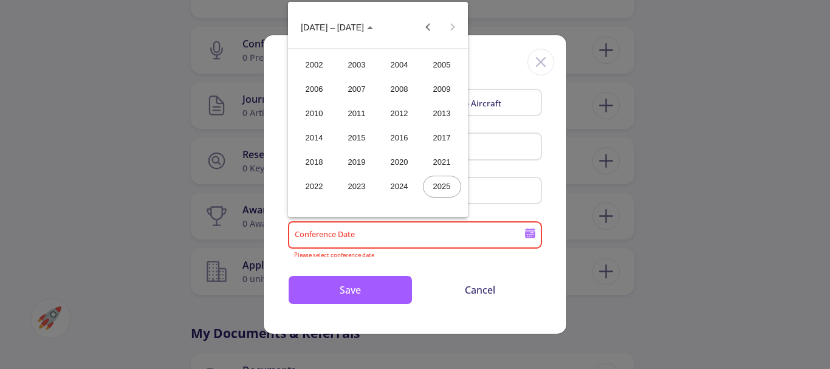
click at [444, 185] on div "2025" at bounding box center [442, 187] width 38 height 22
type input "2025"
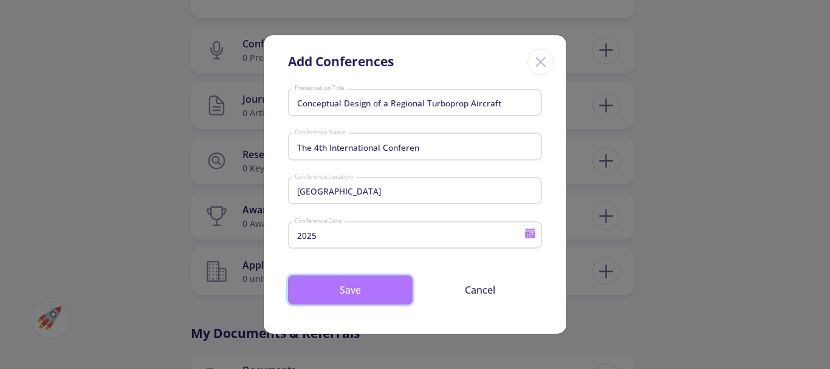
click at [362, 284] on button "Save" at bounding box center [350, 289] width 125 height 29
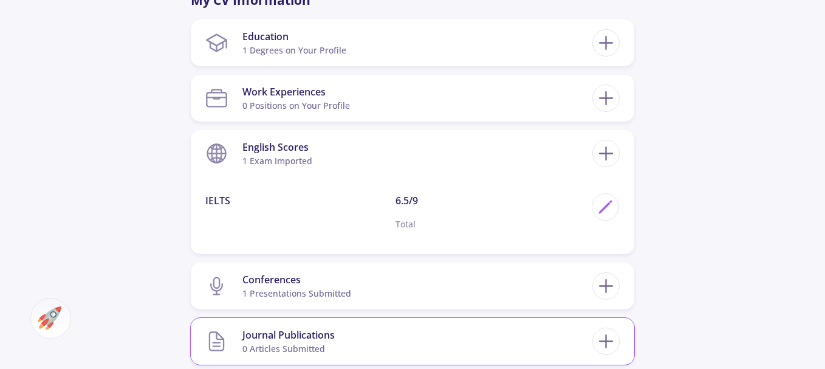
scroll to position [601, 0]
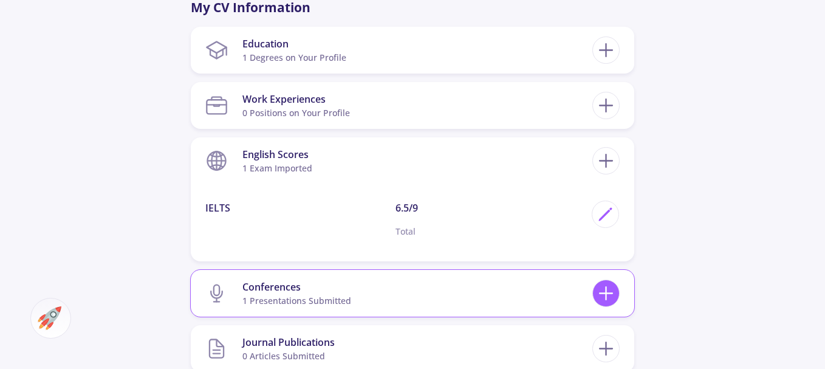
click at [603, 305] on div at bounding box center [605, 292] width 27 height 27
click at [605, 290] on icon at bounding box center [606, 293] width 22 height 22
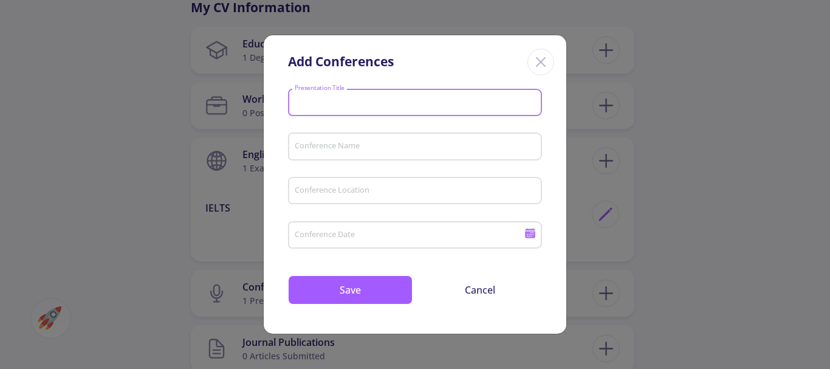
click at [344, 100] on input "Presentation Title" at bounding box center [416, 103] width 245 height 11
paste input "Strategic Link Budget Design for Venus Exploration"
type input "Strategic Link Budget Design for Venus Exploration"
click at [403, 151] on input "Conference Name" at bounding box center [416, 147] width 245 height 11
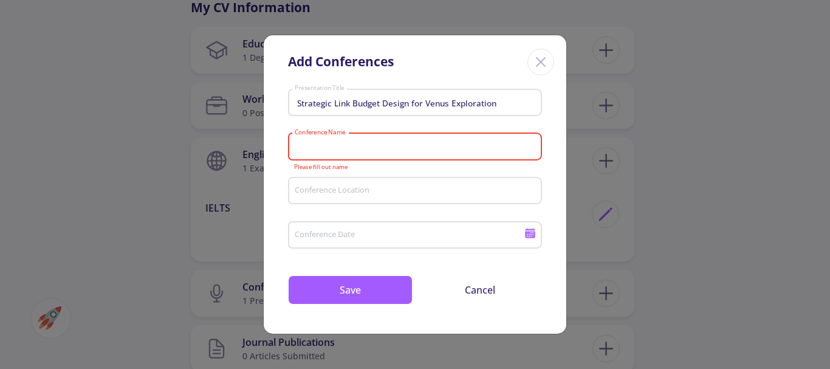
paste input "Third International Conference"
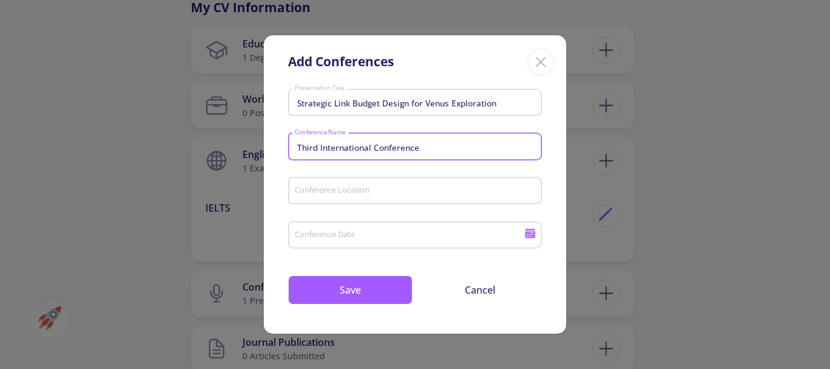
type input "Third International Conference"
click at [343, 192] on input "Conference Location" at bounding box center [416, 191] width 245 height 11
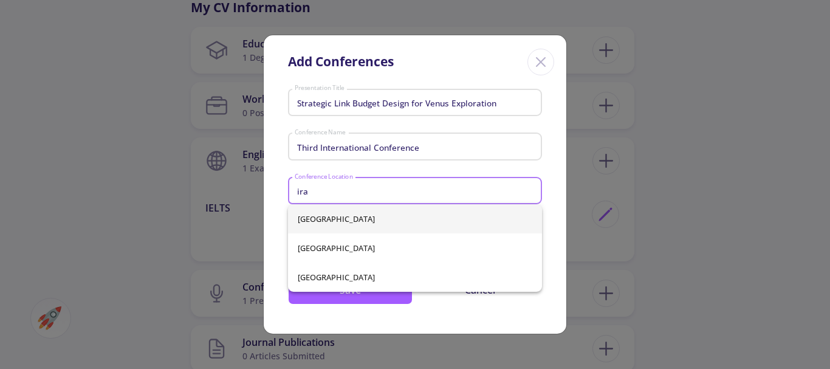
click at [329, 216] on span "[GEOGRAPHIC_DATA]" at bounding box center [415, 218] width 235 height 29
type input "[GEOGRAPHIC_DATA]"
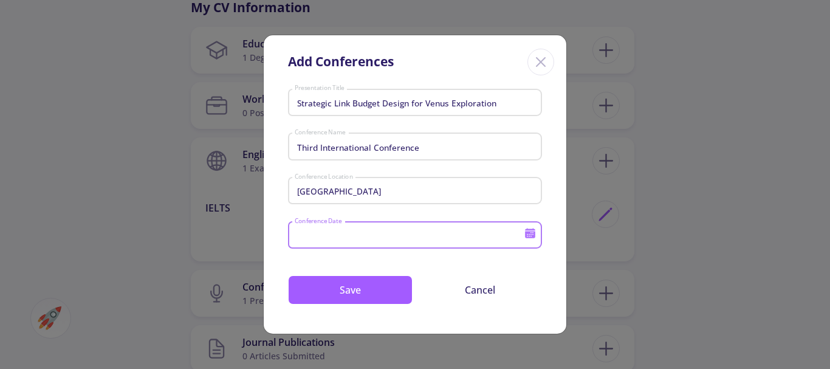
click at [344, 234] on input "Conference Date" at bounding box center [411, 235] width 234 height 11
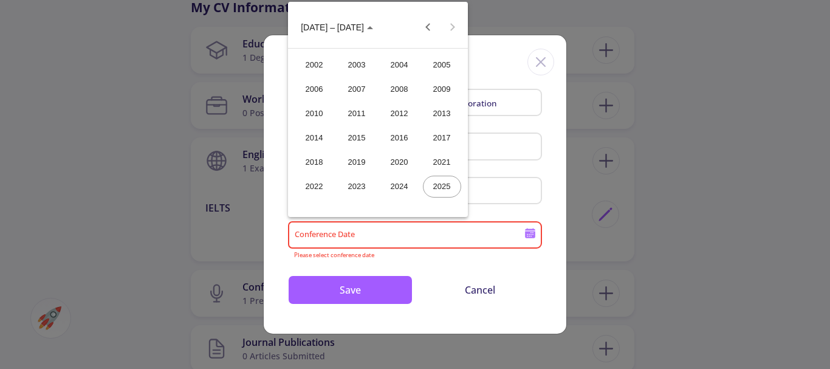
click at [393, 188] on div "2024" at bounding box center [399, 187] width 38 height 22
type input "2024"
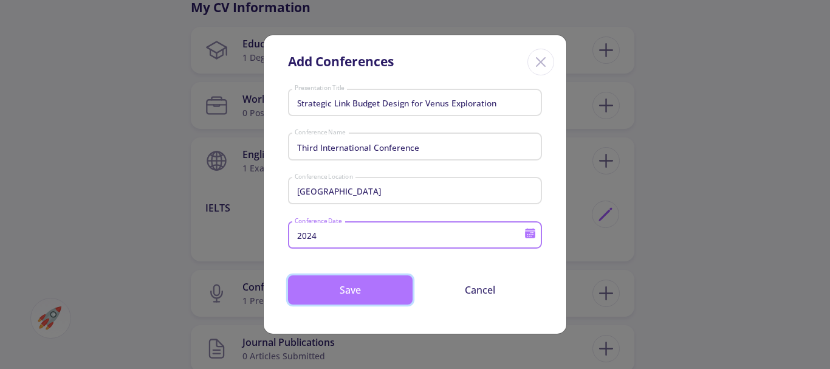
click at [388, 284] on button "Save" at bounding box center [350, 289] width 125 height 29
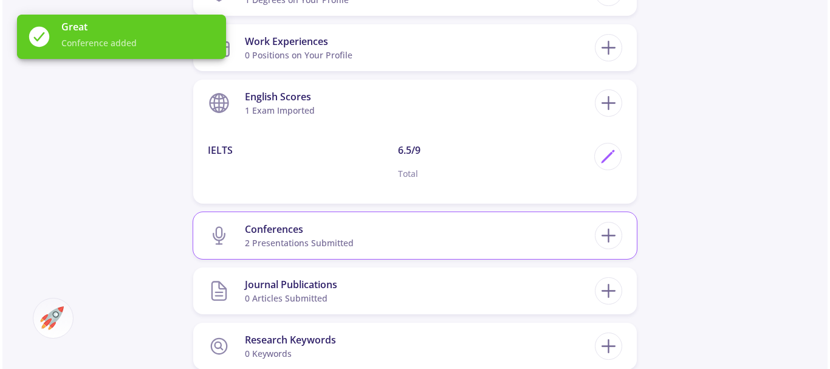
scroll to position [662, 0]
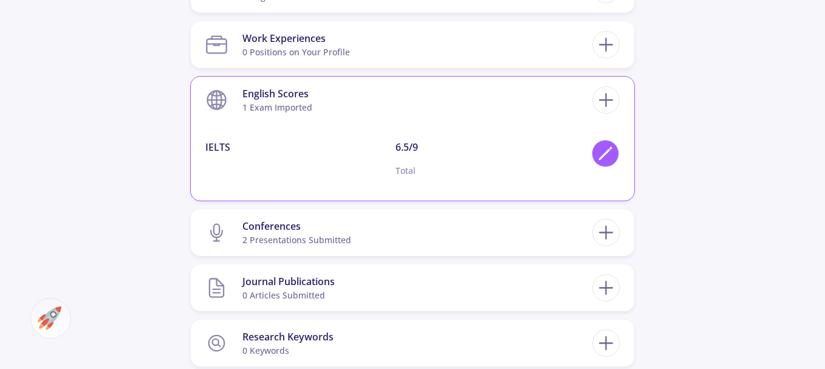
click at [603, 165] on div at bounding box center [605, 153] width 27 height 27
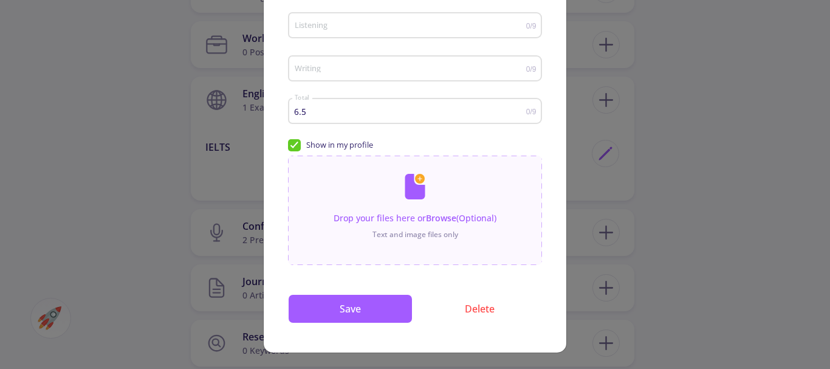
scroll to position [233, 0]
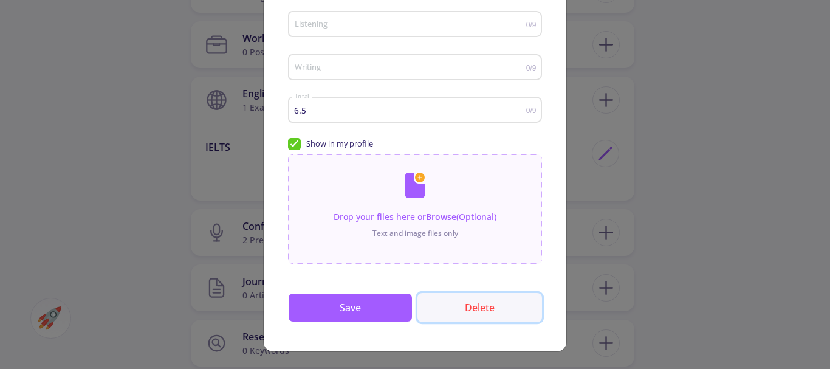
click at [462, 307] on button "Delete" at bounding box center [479, 307] width 125 height 29
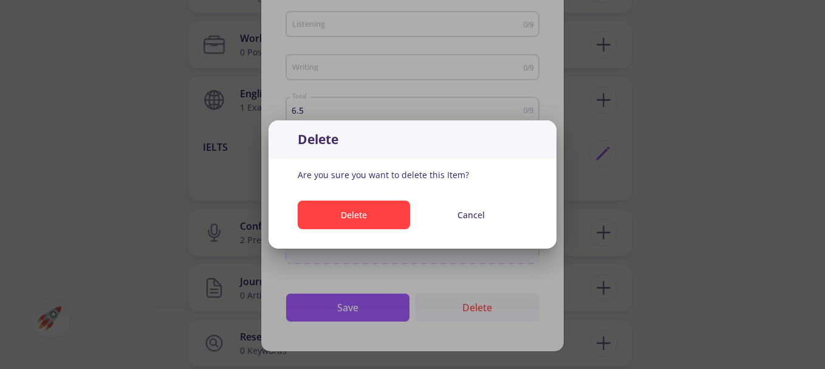
scroll to position [0, 0]
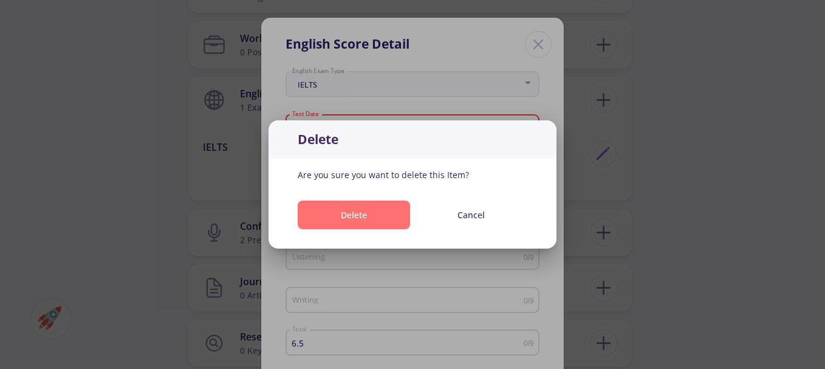
click at [363, 215] on button "Delete" at bounding box center [354, 214] width 112 height 29
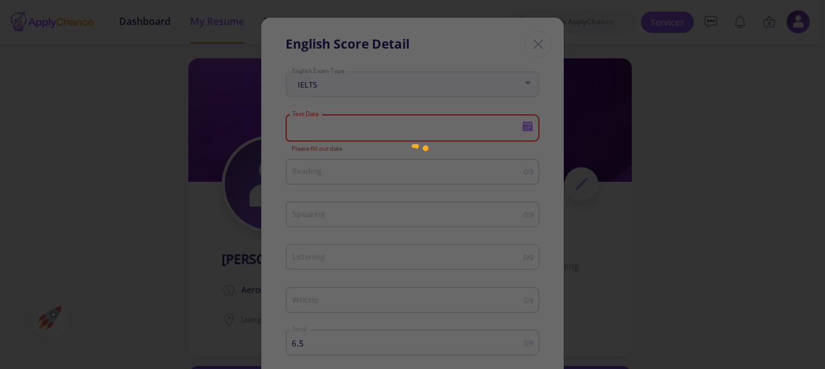
scroll to position [662, 0]
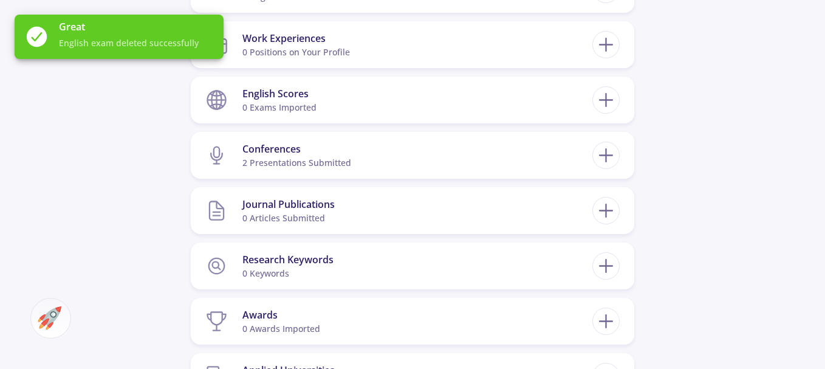
click at [629, 205] on div "Journal Publications 0 articles submitted" at bounding box center [413, 210] width 444 height 47
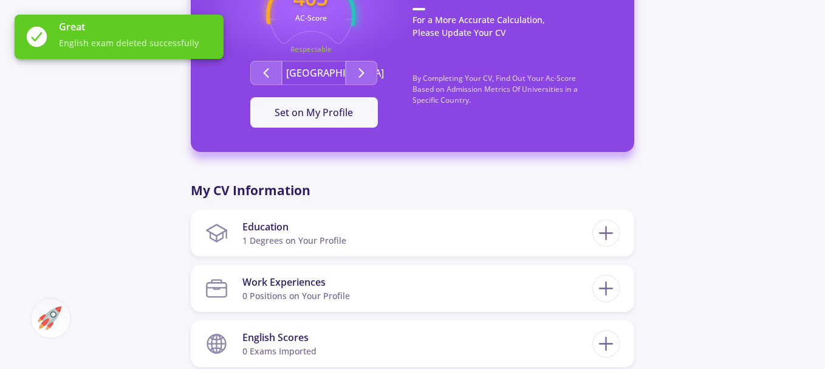
scroll to position [419, 0]
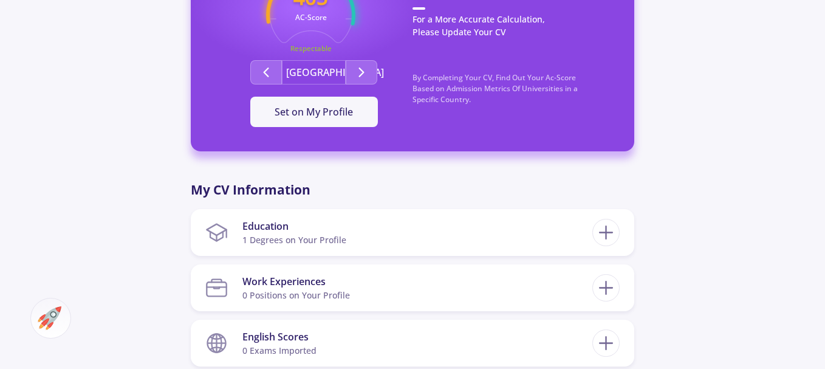
click at [653, 196] on div "[PERSON_NAME] Aerospace Engineering student (bachelor) Living in : [GEOGRAPHIC_…" at bounding box center [412, 226] width 825 height 1202
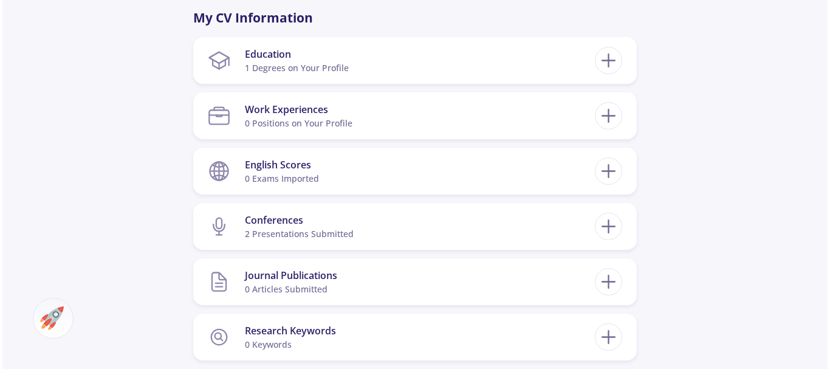
scroll to position [601, 0]
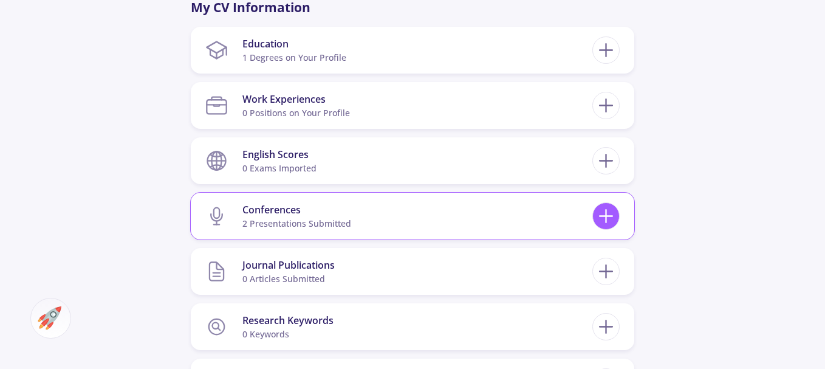
click at [619, 214] on div at bounding box center [605, 215] width 27 height 27
click at [603, 208] on icon at bounding box center [606, 216] width 22 height 22
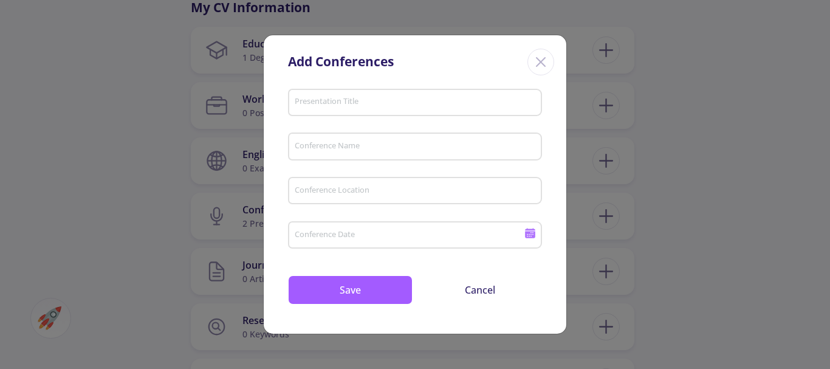
click at [329, 106] on input "Presentation Title" at bounding box center [416, 103] width 245 height 11
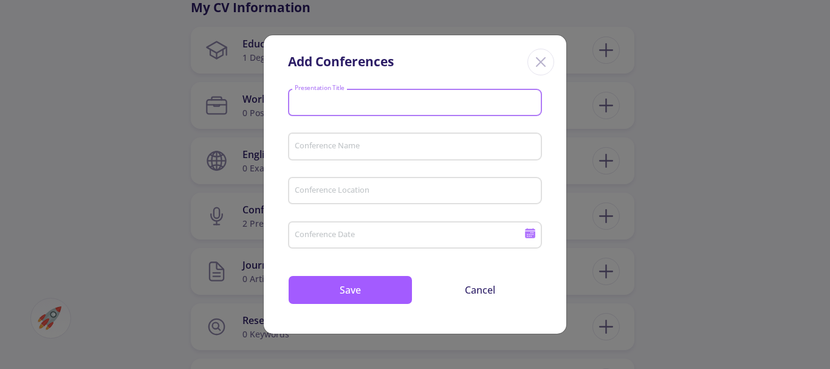
paste input "[GEOGRAPHIC_DATA] in [GEOGRAPHIC_DATA]"
type input "[GEOGRAPHIC_DATA] in [GEOGRAPHIC_DATA]"
click at [322, 132] on div "Conference Name" at bounding box center [415, 144] width 242 height 32
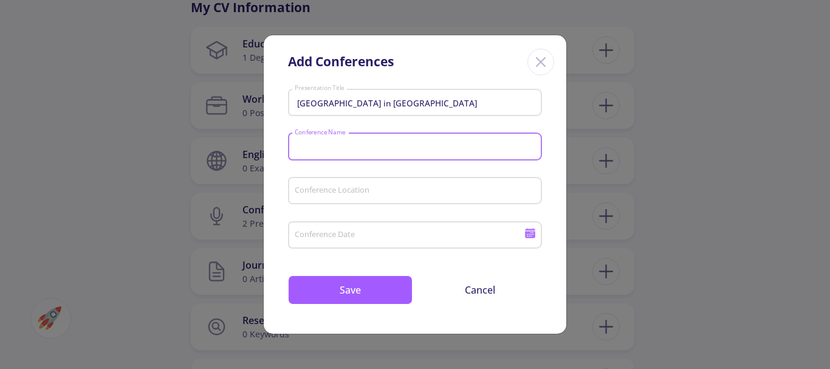
click at [327, 146] on input "Conference Name" at bounding box center [416, 147] width 245 height 11
paste input "The first international confer"
type input "The first international confer"
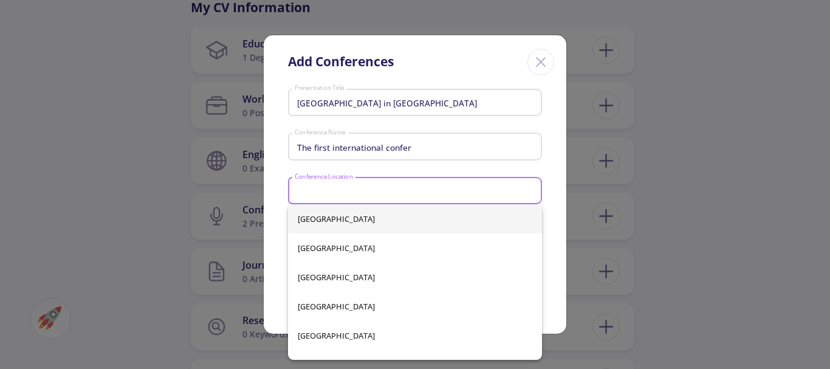
click at [334, 191] on input "Conference Location" at bounding box center [416, 191] width 245 height 11
click at [451, 172] on mat-form-field "The first international confer Conference Name" at bounding box center [415, 150] width 254 height 44
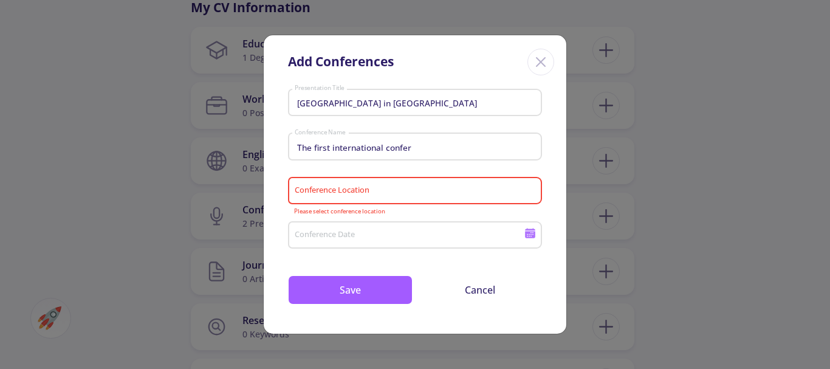
click at [409, 237] on input "Conference Date" at bounding box center [411, 235] width 234 height 11
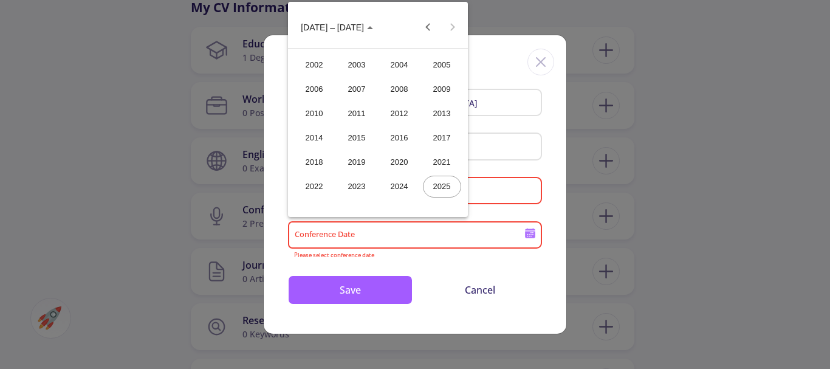
click at [396, 190] on div "2024" at bounding box center [399, 187] width 38 height 22
type input "2024"
